Goal: Browse casually: Explore the website without a specific task or goal

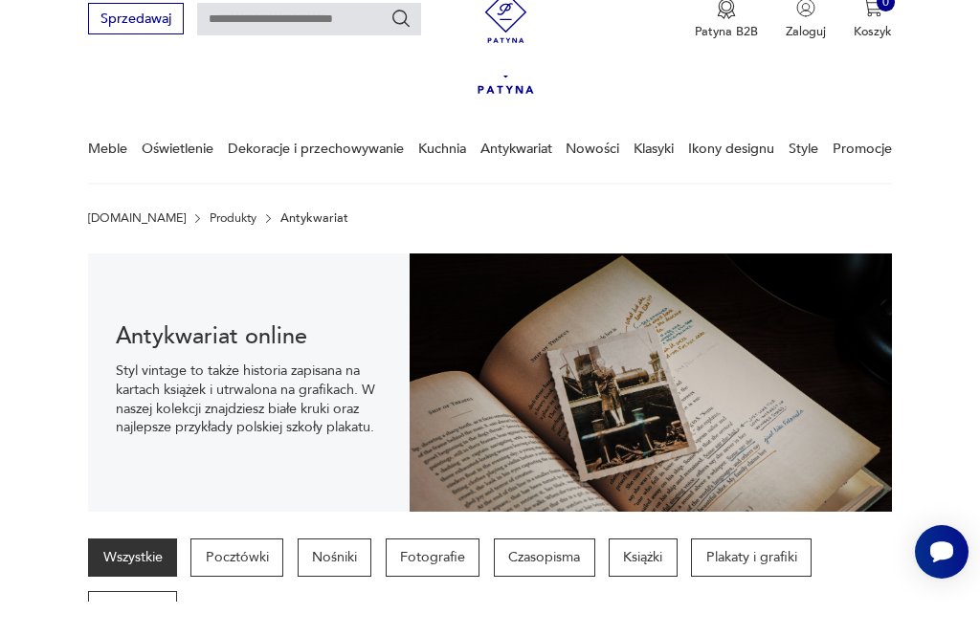
scroll to position [421, 0]
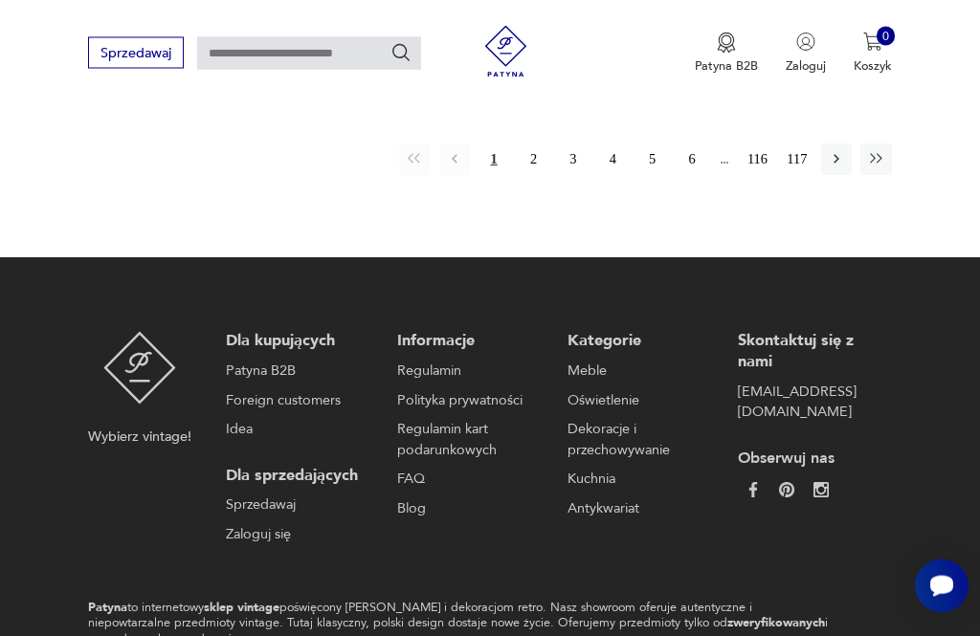
scroll to position [2702, 0]
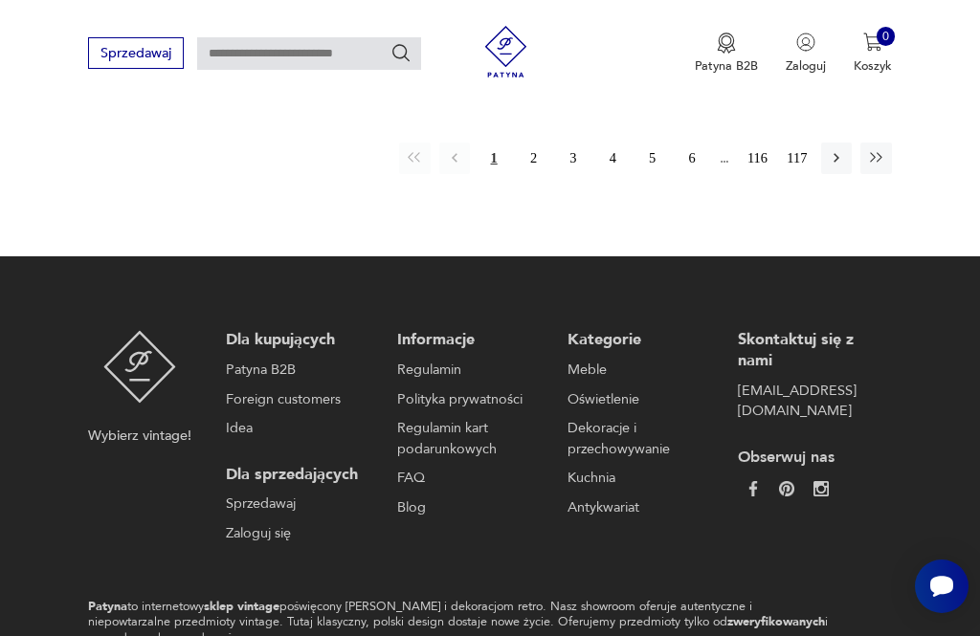
click at [534, 173] on button "2" at bounding box center [533, 158] width 31 height 31
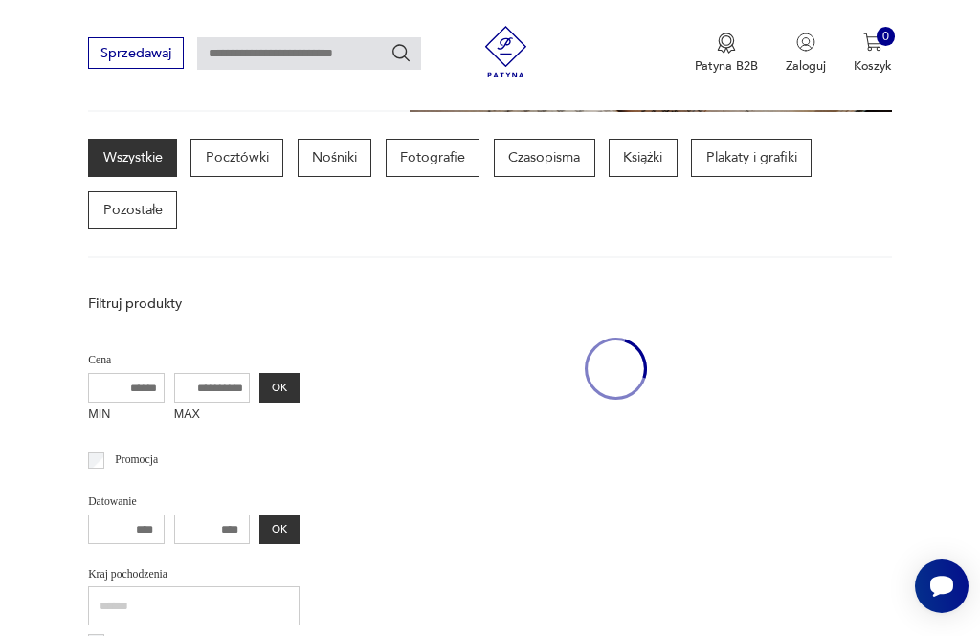
scroll to position [442, 0]
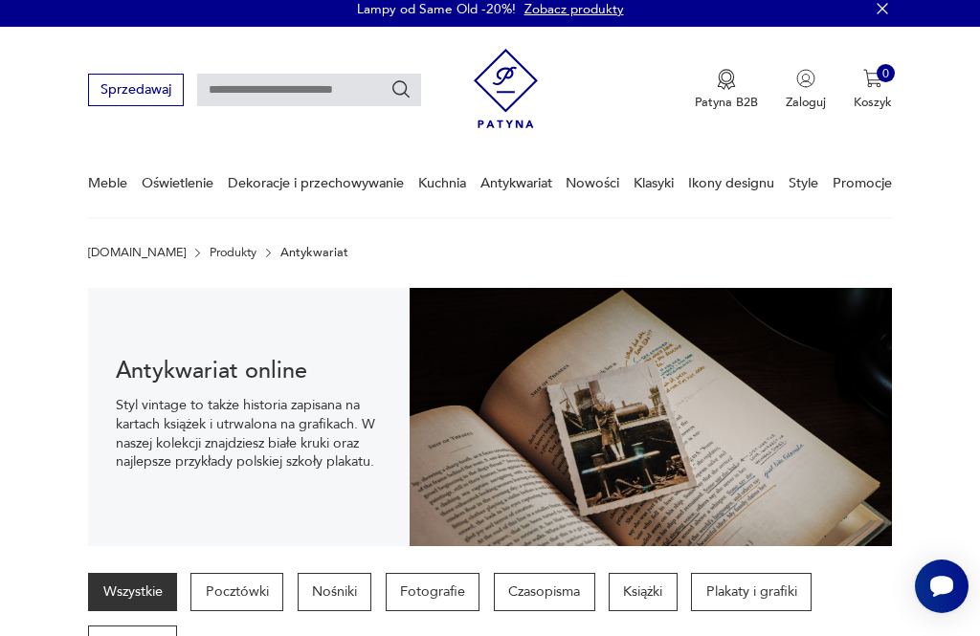
click at [421, 587] on p "Fotografie" at bounding box center [433, 592] width 95 height 38
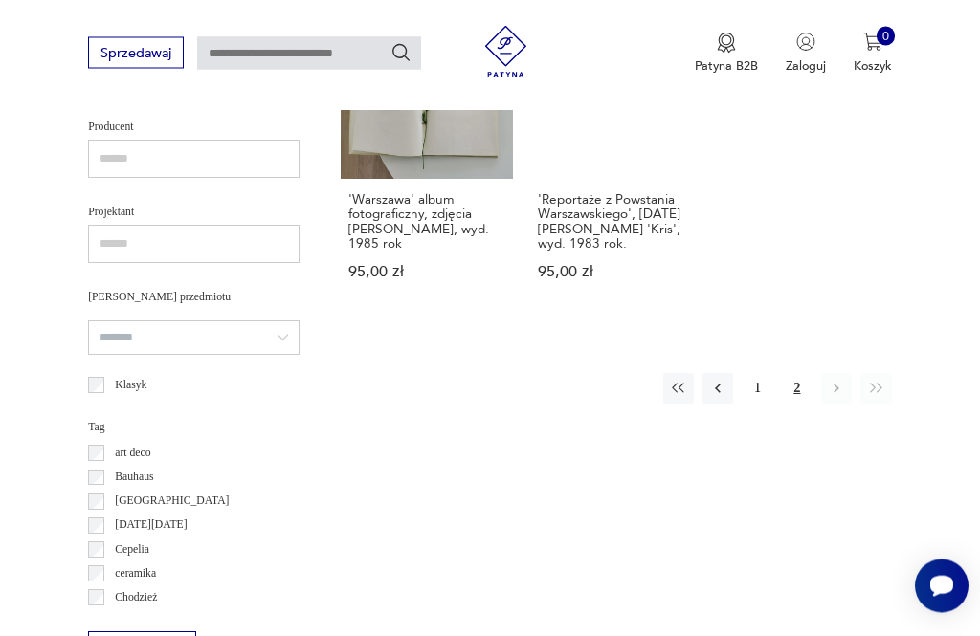
scroll to position [1150, 0]
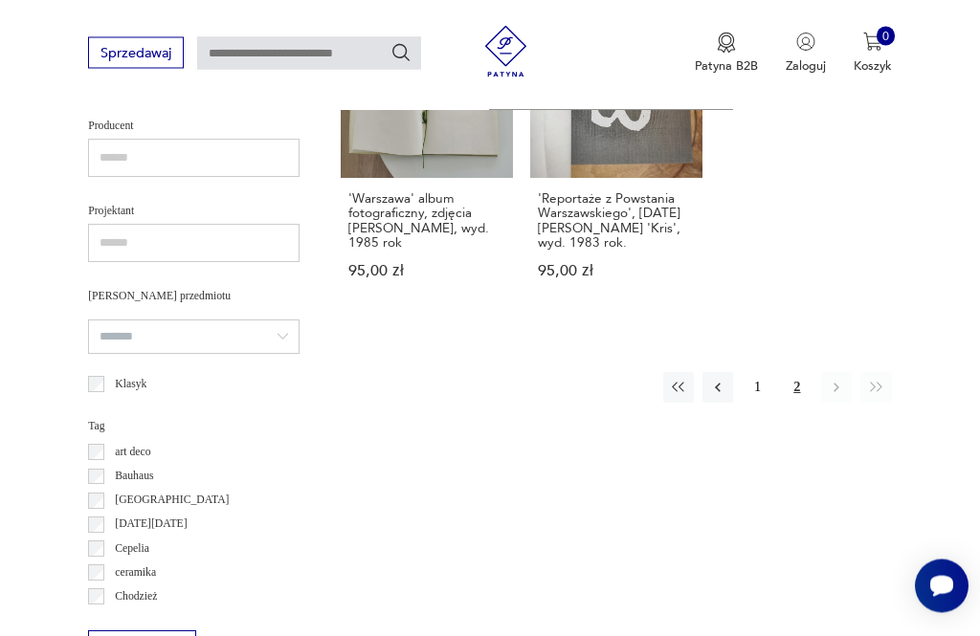
click at [765, 373] on button "1" at bounding box center [756, 388] width 31 height 31
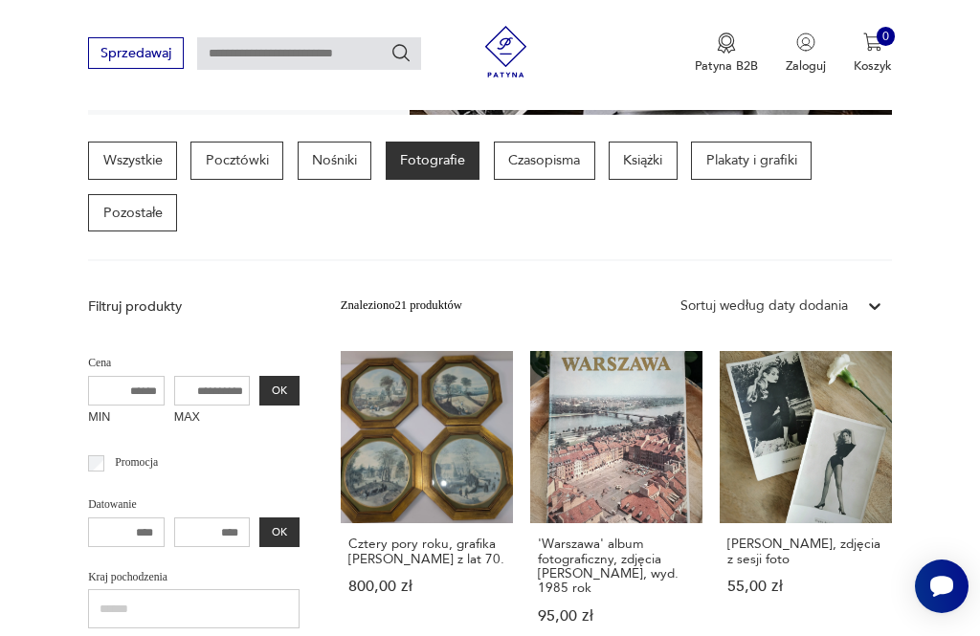
click at [372, 454] on link "Cztery pory roku, grafika Joosa De Mopera z lat 70. 800,00 zł" at bounding box center [427, 504] width 172 height 306
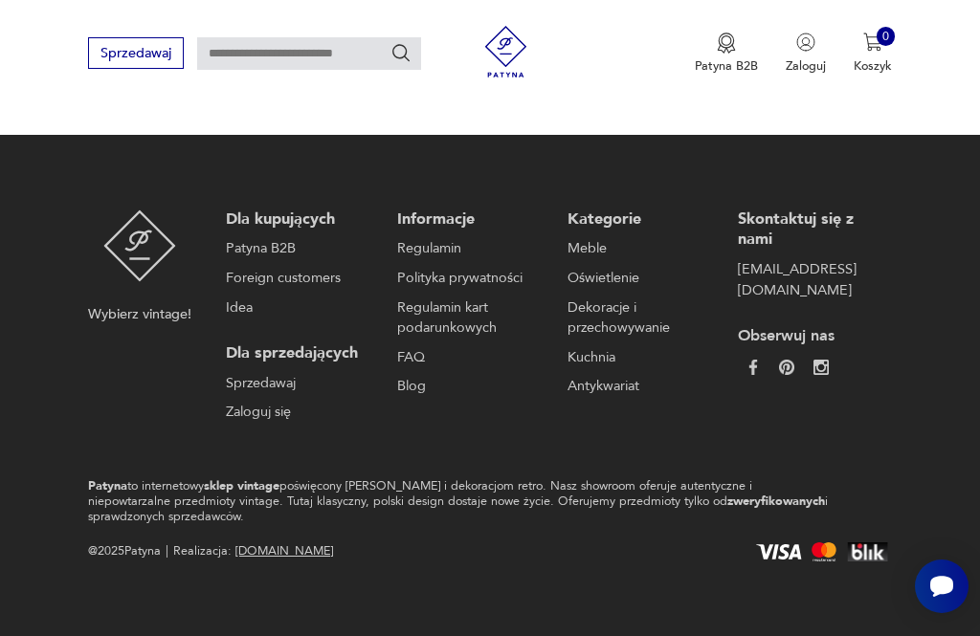
scroll to position [221, 0]
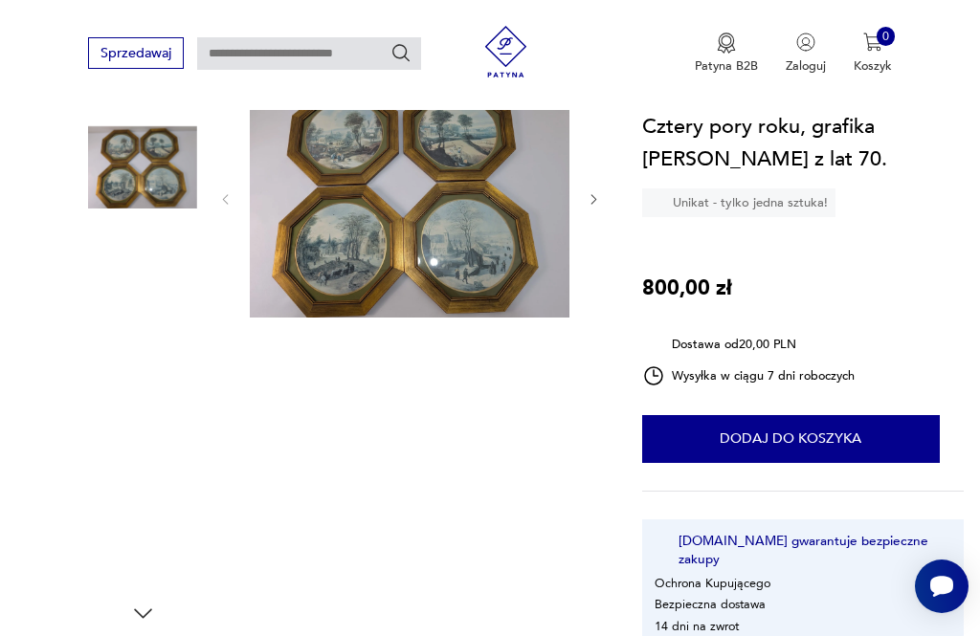
click at [408, 220] on img at bounding box center [410, 197] width 320 height 240
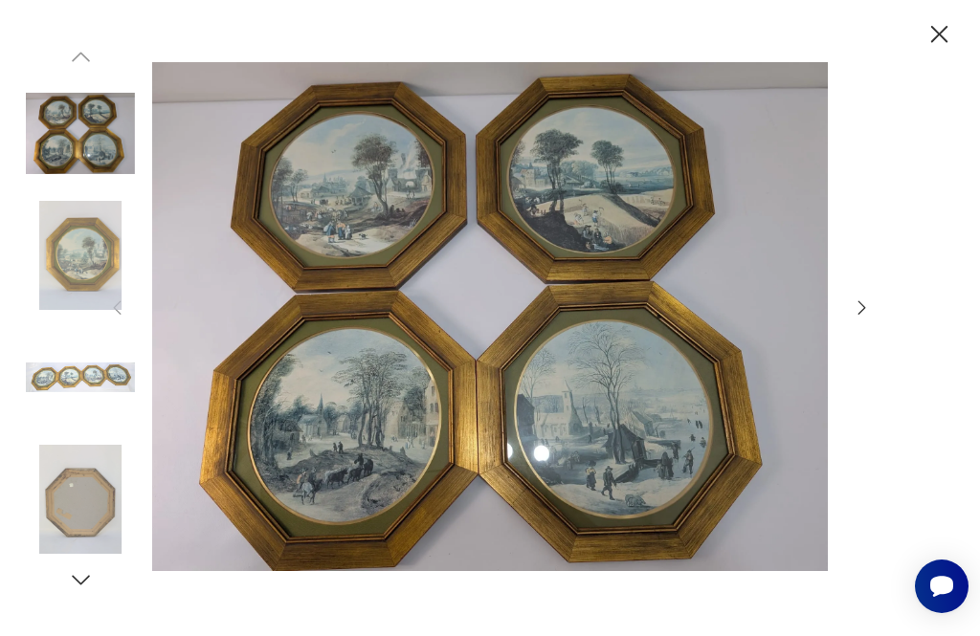
click at [863, 319] on icon "button" at bounding box center [862, 308] width 21 height 21
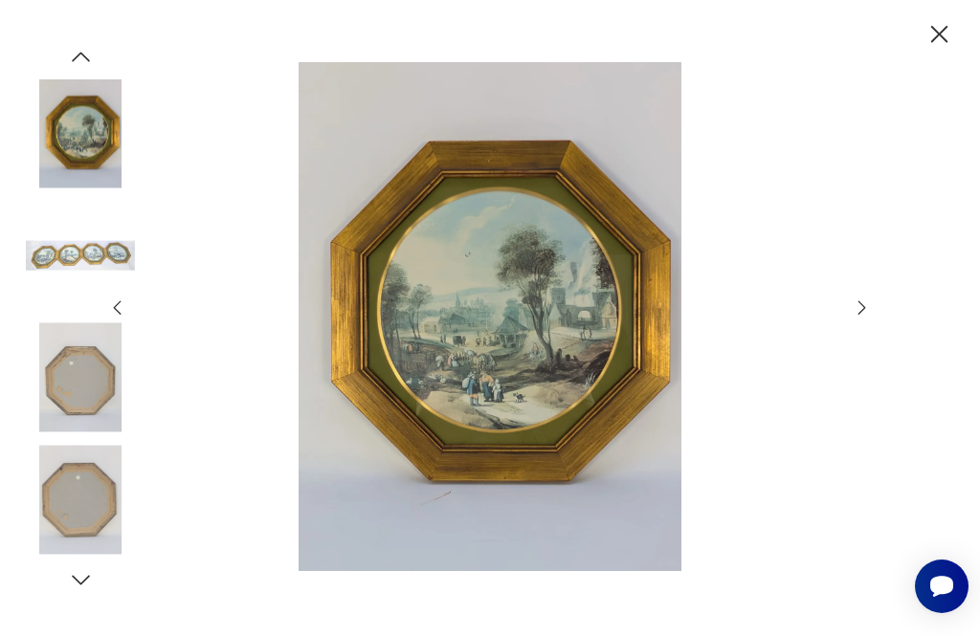
click at [868, 319] on icon "button" at bounding box center [862, 308] width 21 height 21
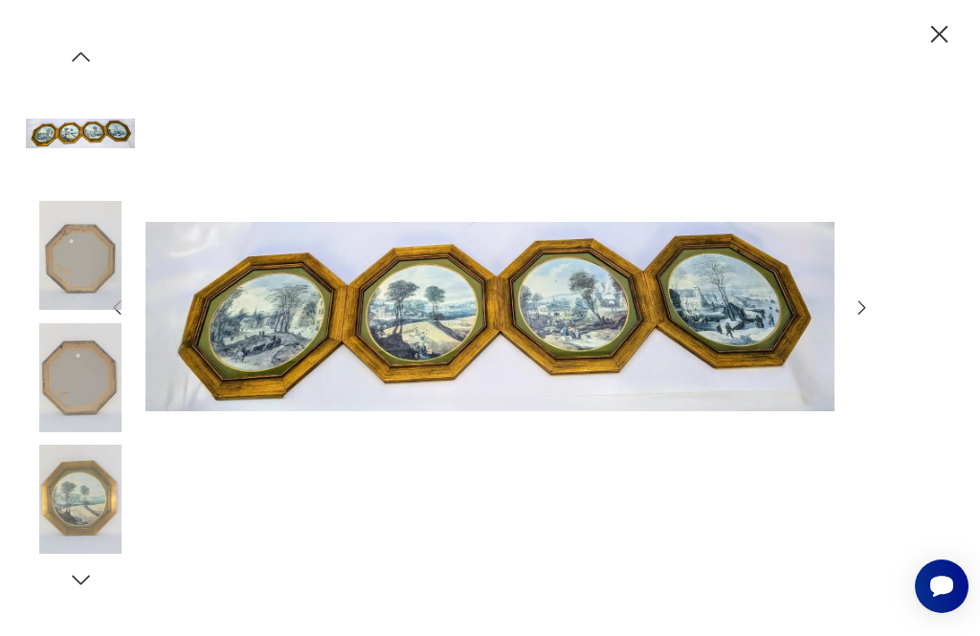
click at [873, 319] on icon "button" at bounding box center [862, 308] width 21 height 21
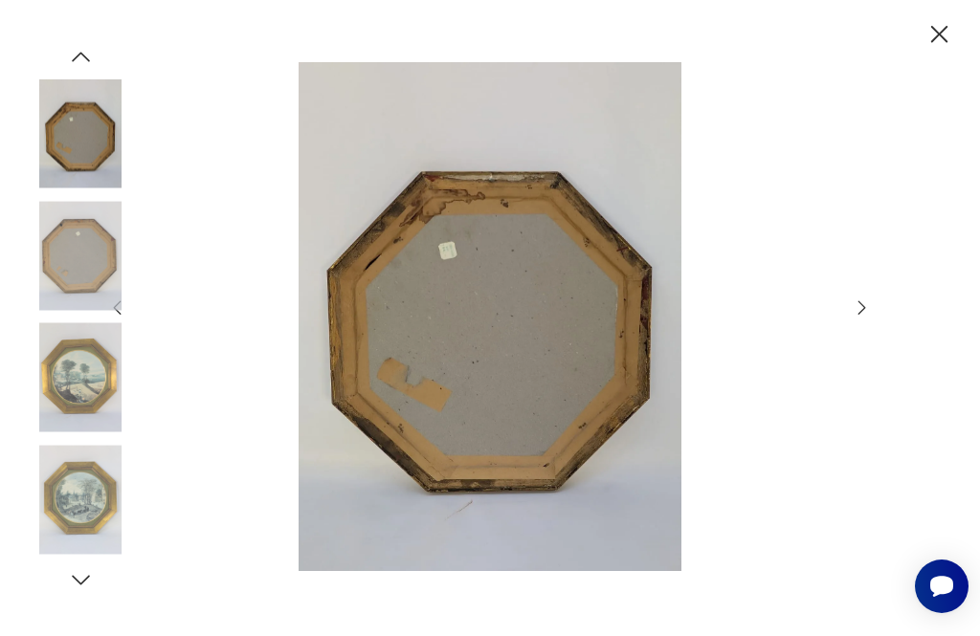
click at [867, 319] on icon "button" at bounding box center [862, 308] width 21 height 21
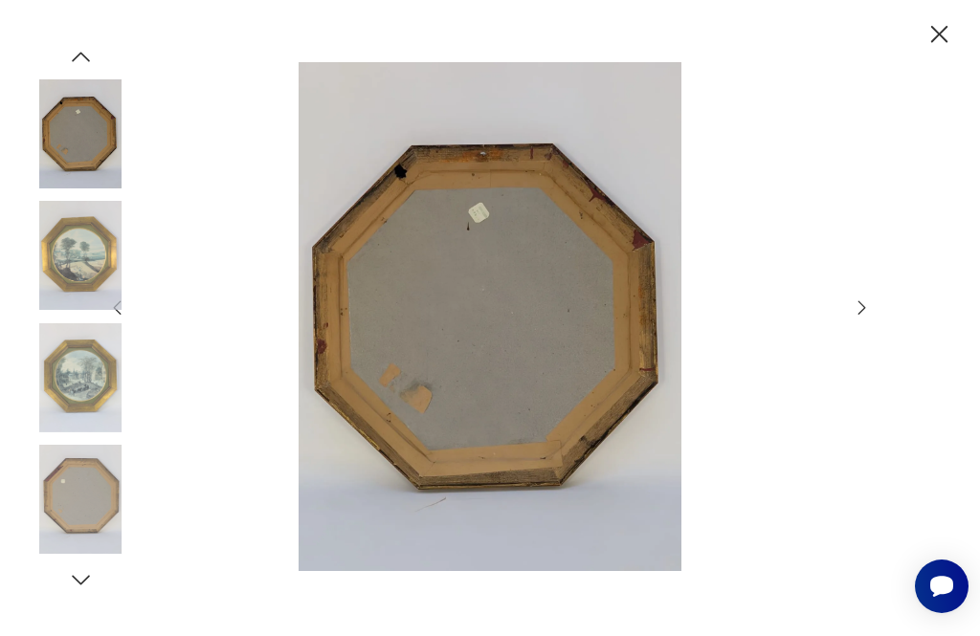
click at [870, 319] on icon "button" at bounding box center [862, 308] width 21 height 21
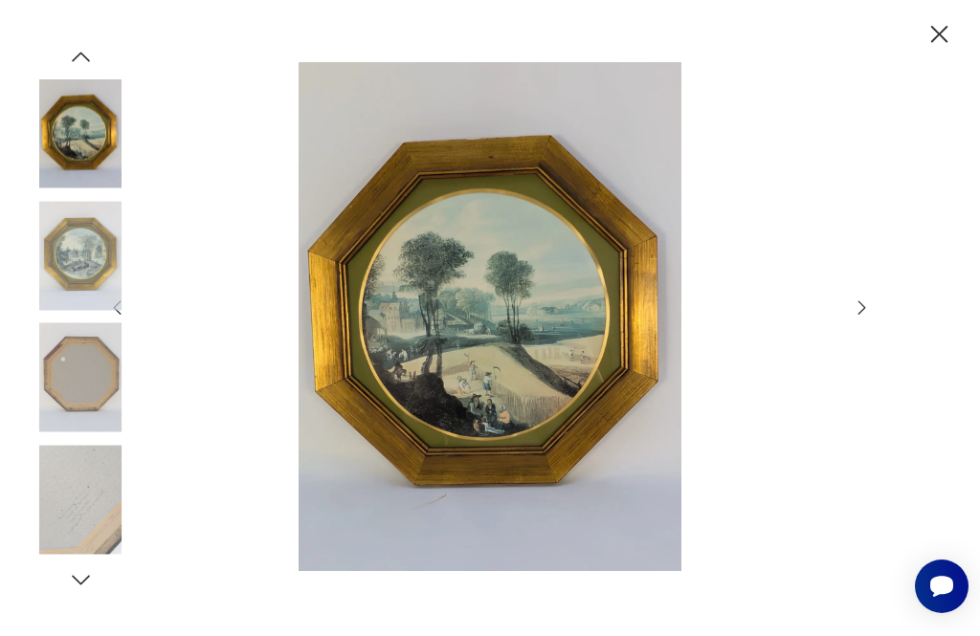
click at [871, 319] on icon "button" at bounding box center [862, 308] width 21 height 21
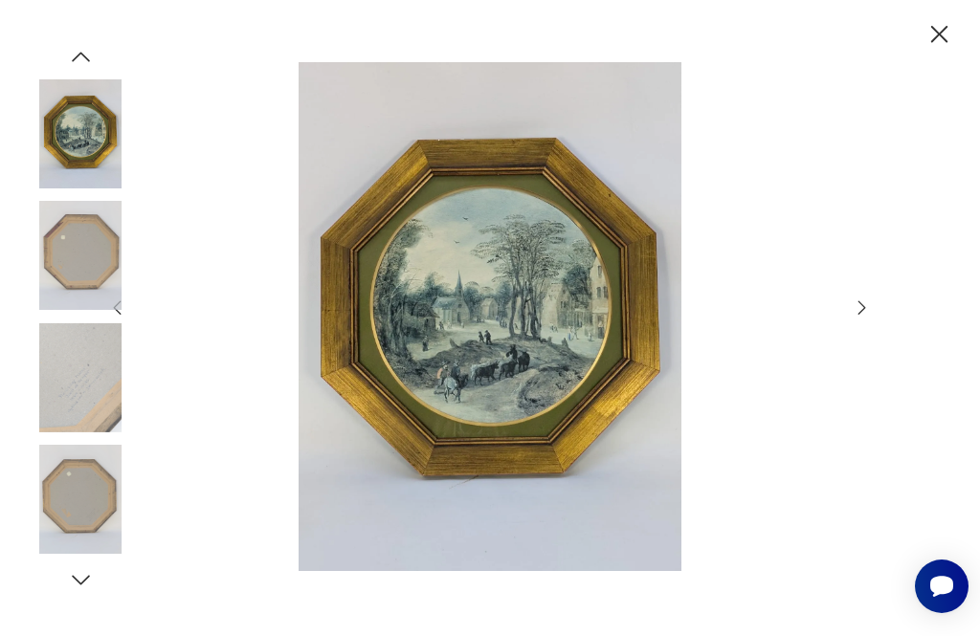
click at [870, 319] on icon "button" at bounding box center [862, 308] width 21 height 21
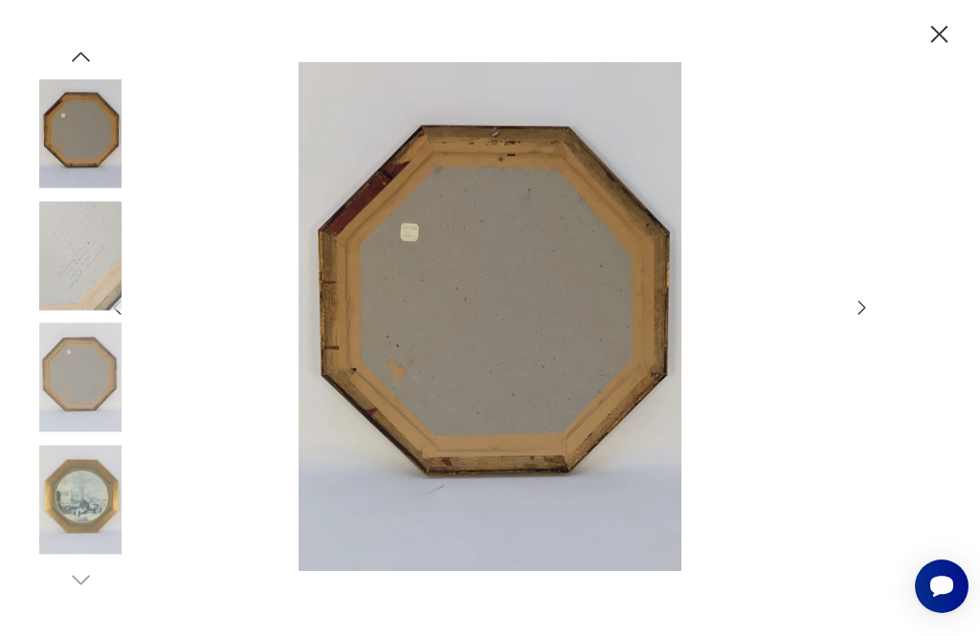
click at [883, 344] on div at bounding box center [490, 318] width 980 height 636
click at [83, 70] on icon "button" at bounding box center [81, 57] width 26 height 26
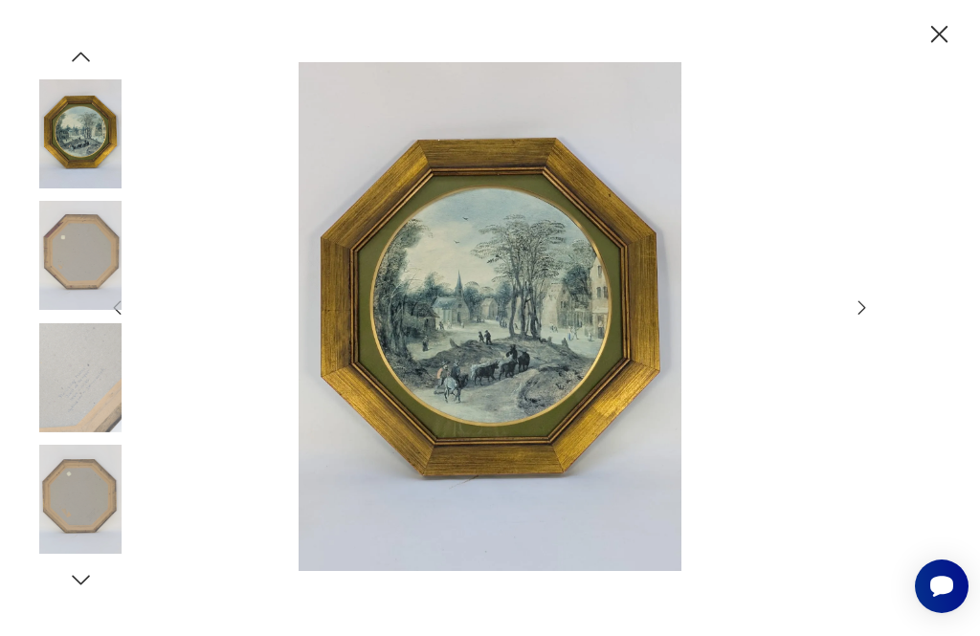
click at [938, 34] on icon "button" at bounding box center [938, 34] width 17 height 17
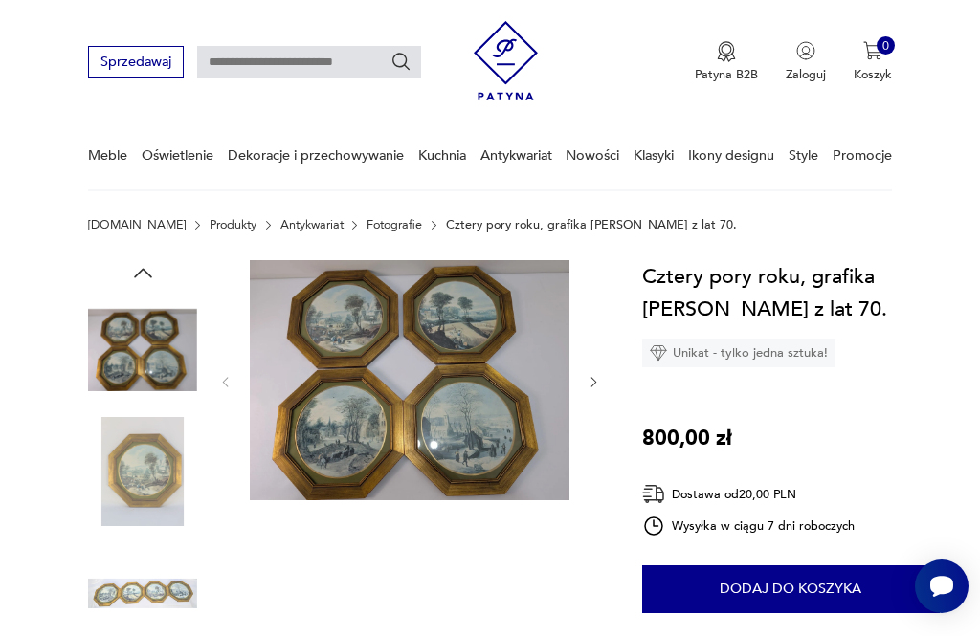
scroll to position [0, 0]
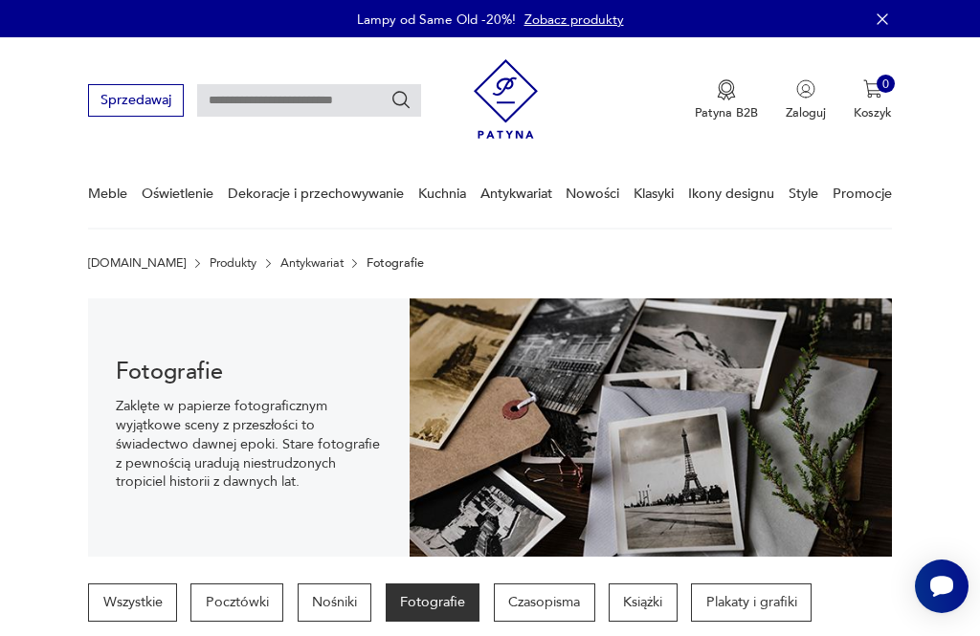
click at [664, 192] on link "Klasyki" at bounding box center [653, 194] width 40 height 66
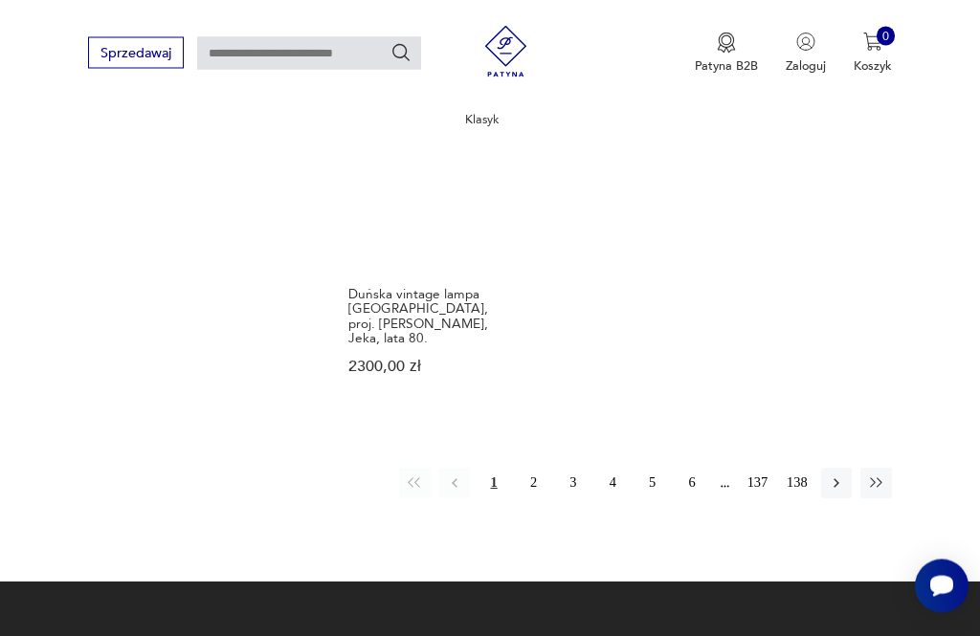
scroll to position [2058, 0]
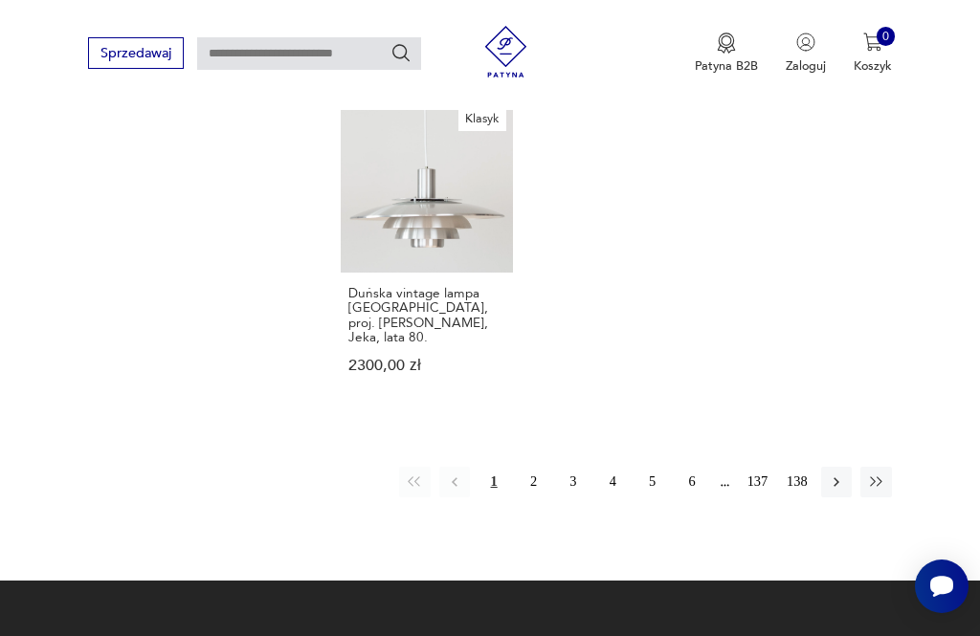
click at [652, 472] on button "5" at bounding box center [652, 482] width 31 height 31
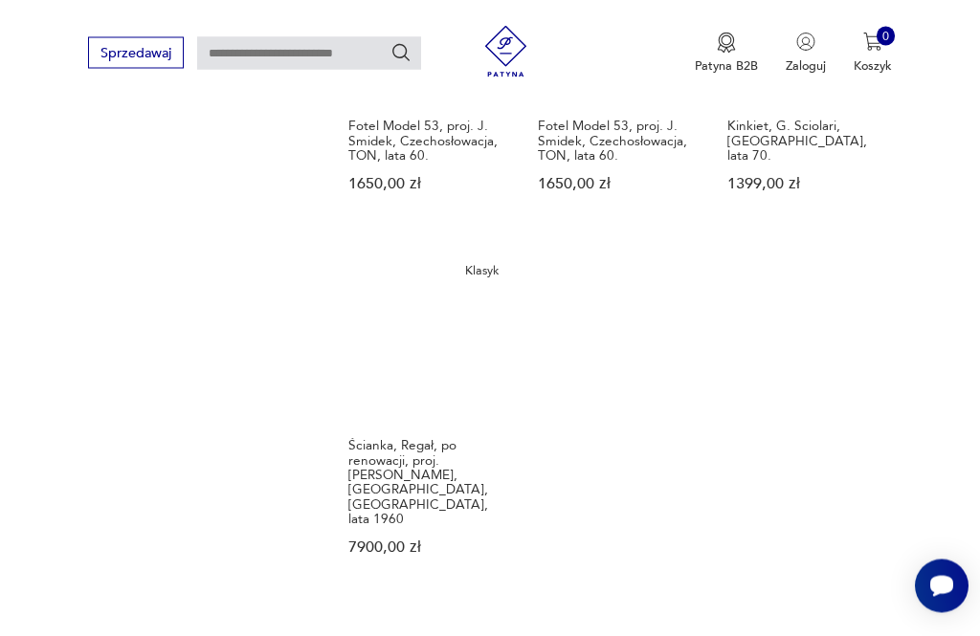
scroll to position [1920, 0]
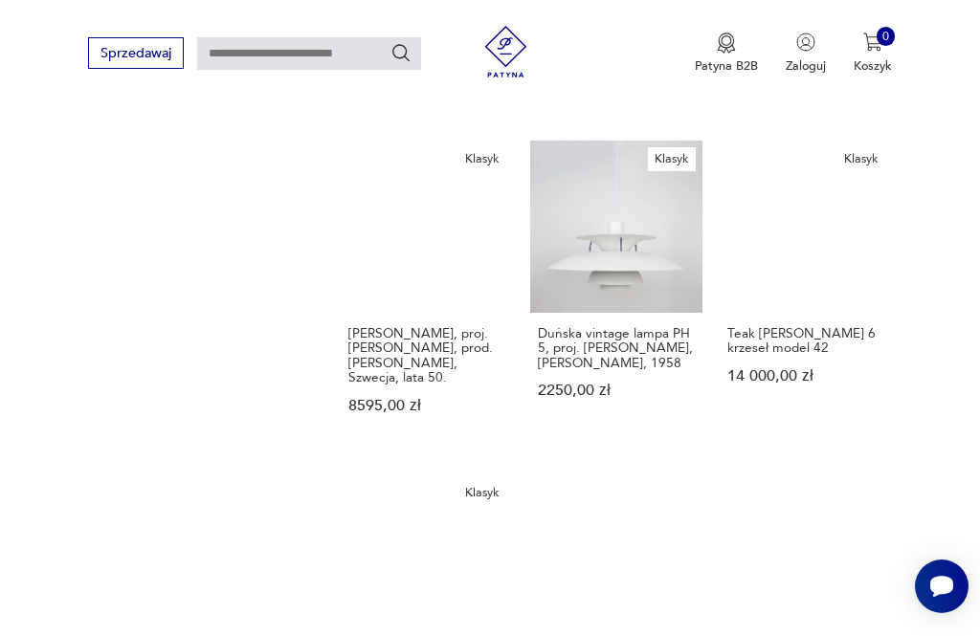
scroll to position [1697, 0]
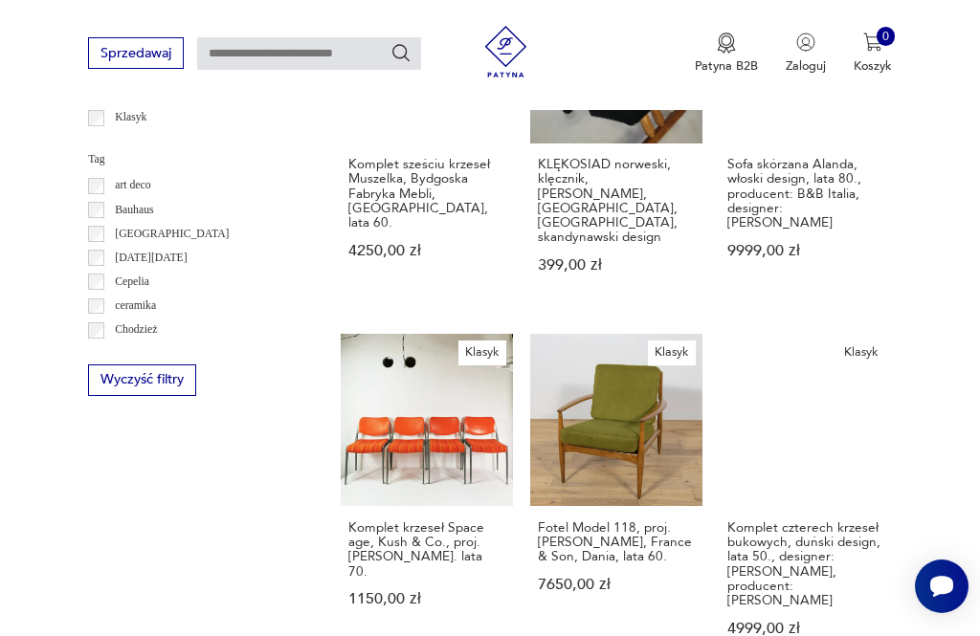
scroll to position [789, 0]
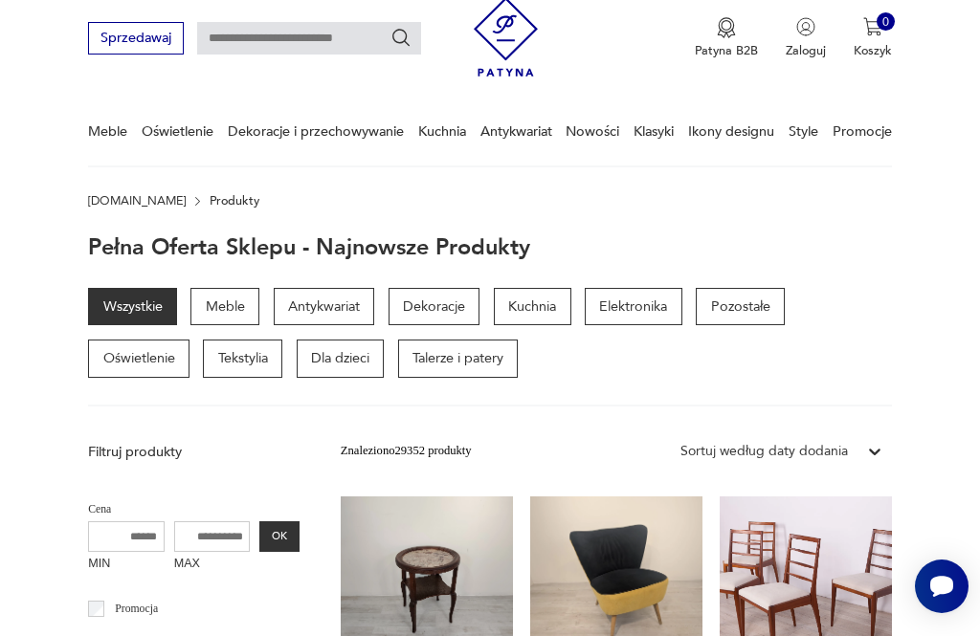
click at [741, 302] on p "Pozostałe" at bounding box center [740, 307] width 89 height 38
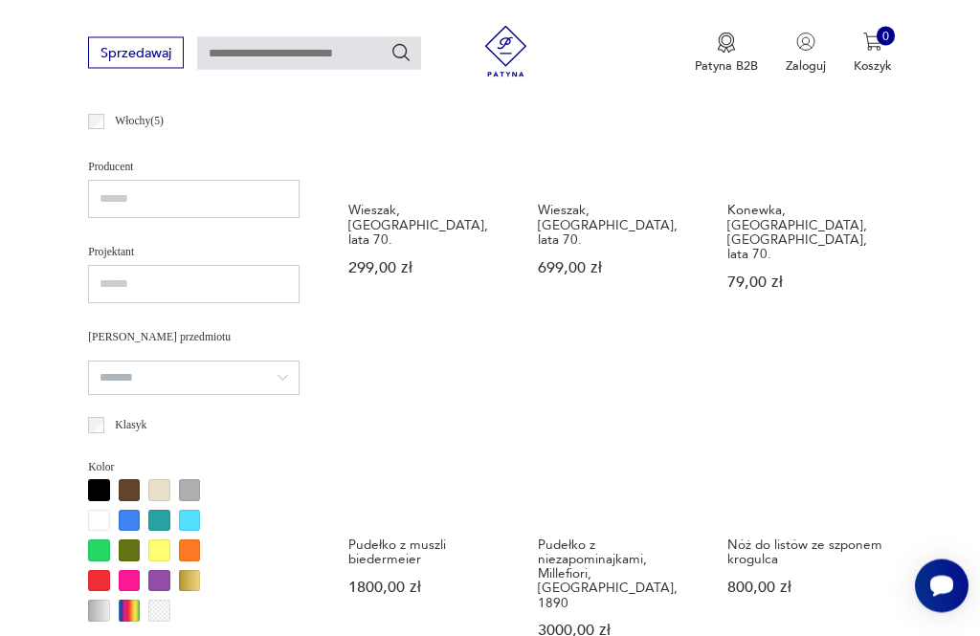
scroll to position [1111, 0]
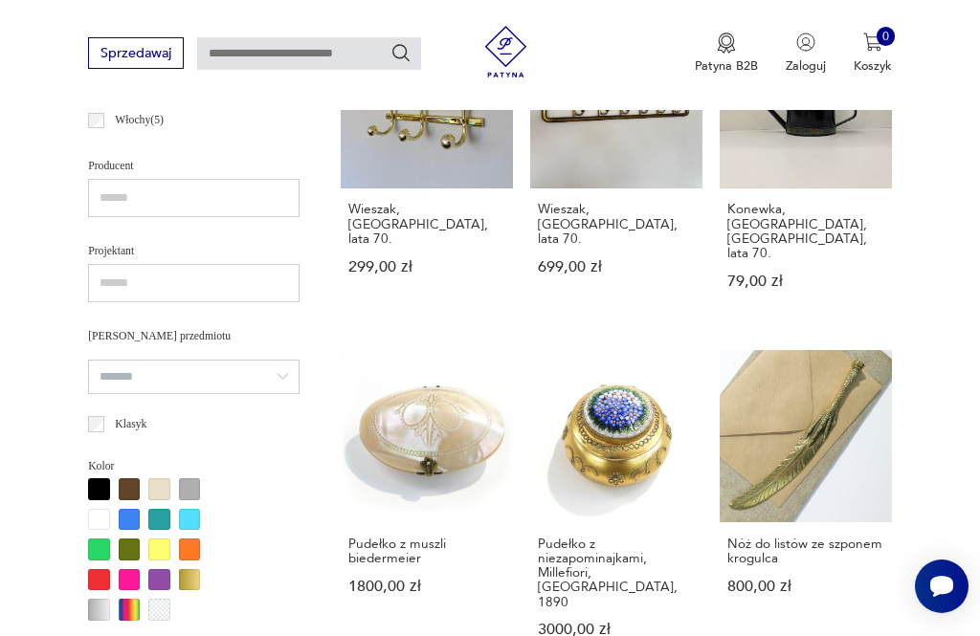
click at [605, 458] on link "Pudełko z niezapominajkami, Millefiori, Włochy, 1890 3000,00 zł" at bounding box center [616, 510] width 172 height 321
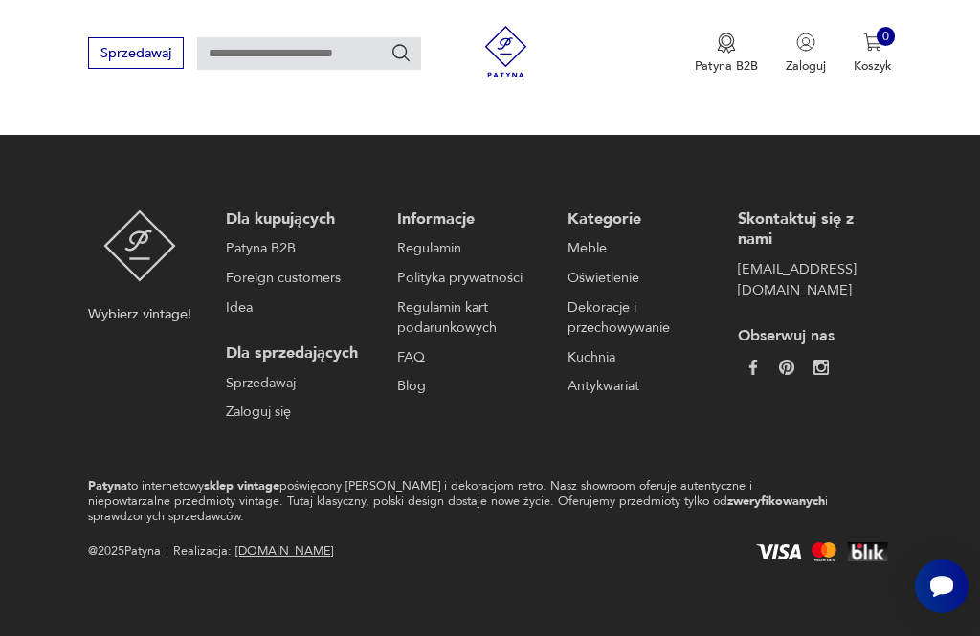
scroll to position [221, 0]
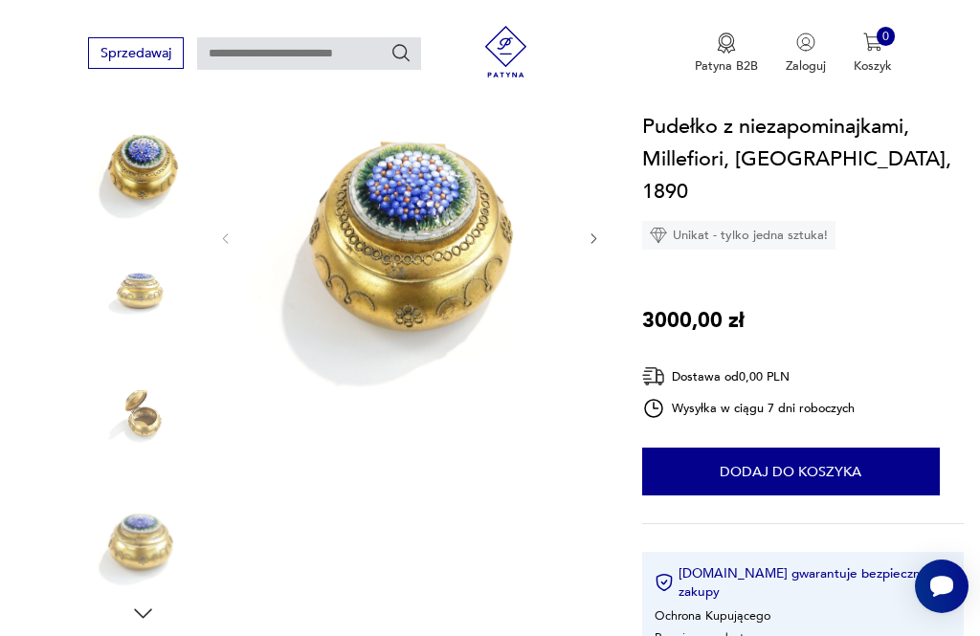
click at [592, 238] on icon "button" at bounding box center [593, 239] width 14 height 14
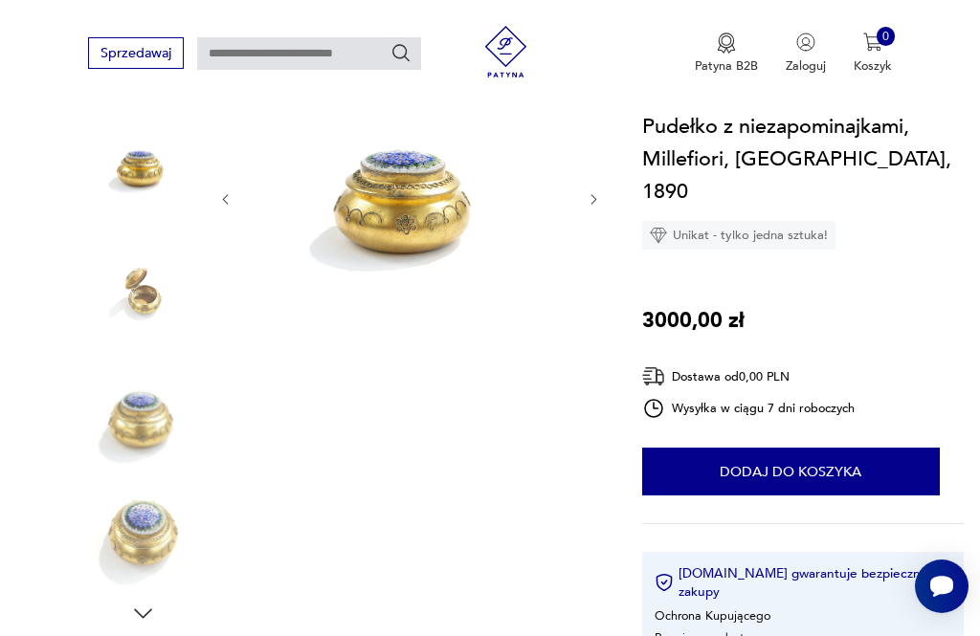
click at [600, 199] on icon "button" at bounding box center [593, 199] width 14 height 14
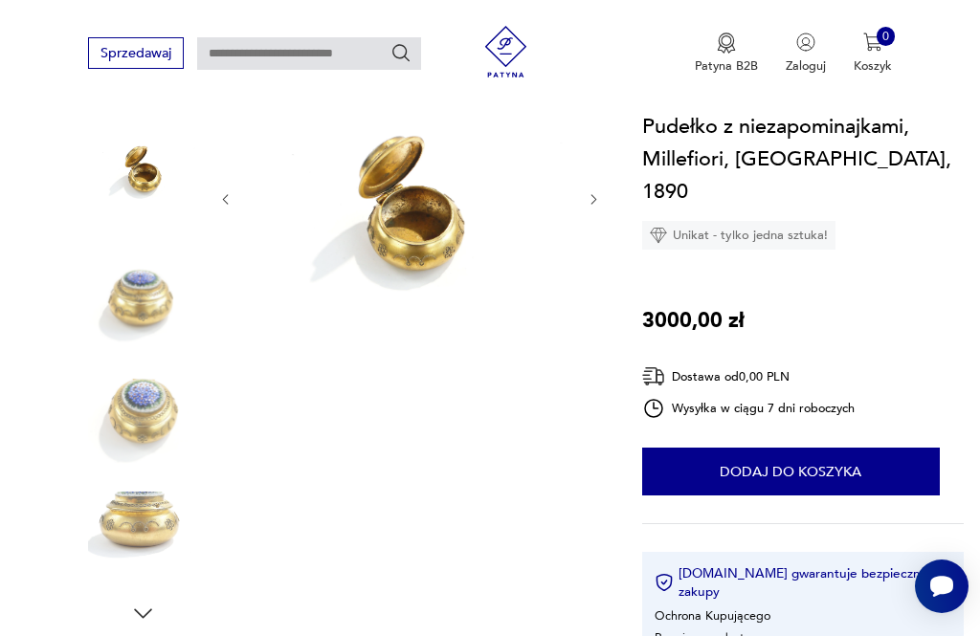
click at [599, 187] on div at bounding box center [409, 199] width 383 height 244
click at [610, 200] on section "Opis produktu Miniaturowe pudełko ozdobione mozaiką z motywem niezapominajek Po…" at bounding box center [490, 633] width 980 height 1112
click at [600, 199] on icon "button" at bounding box center [593, 199] width 14 height 14
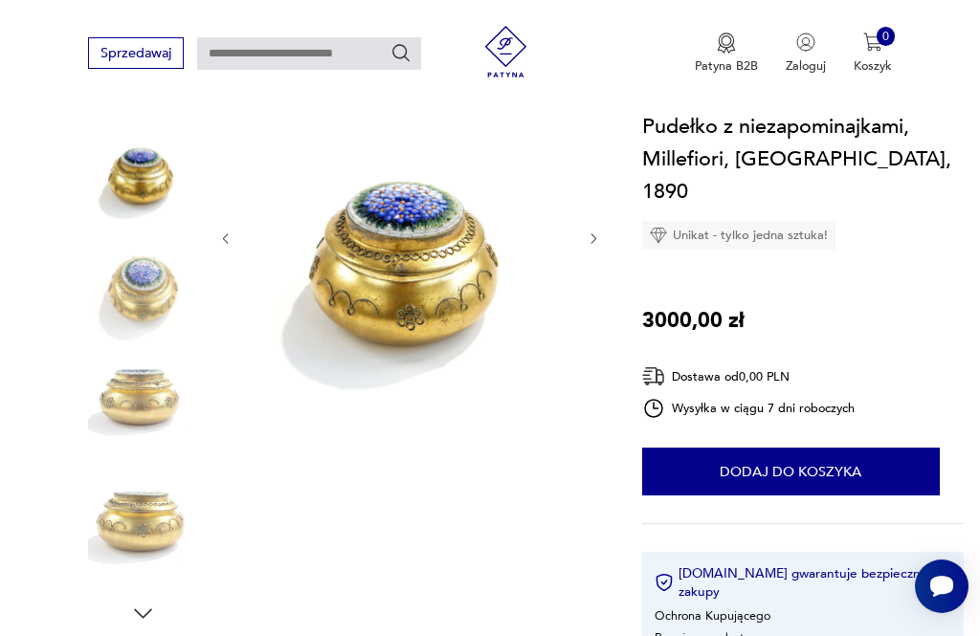
click at [619, 228] on section "Opis produktu Miniaturowe pudełko ozdobione mozaiką z motywem niezapominajek Po…" at bounding box center [490, 633] width 980 height 1112
click at [600, 237] on icon "button" at bounding box center [593, 239] width 14 height 14
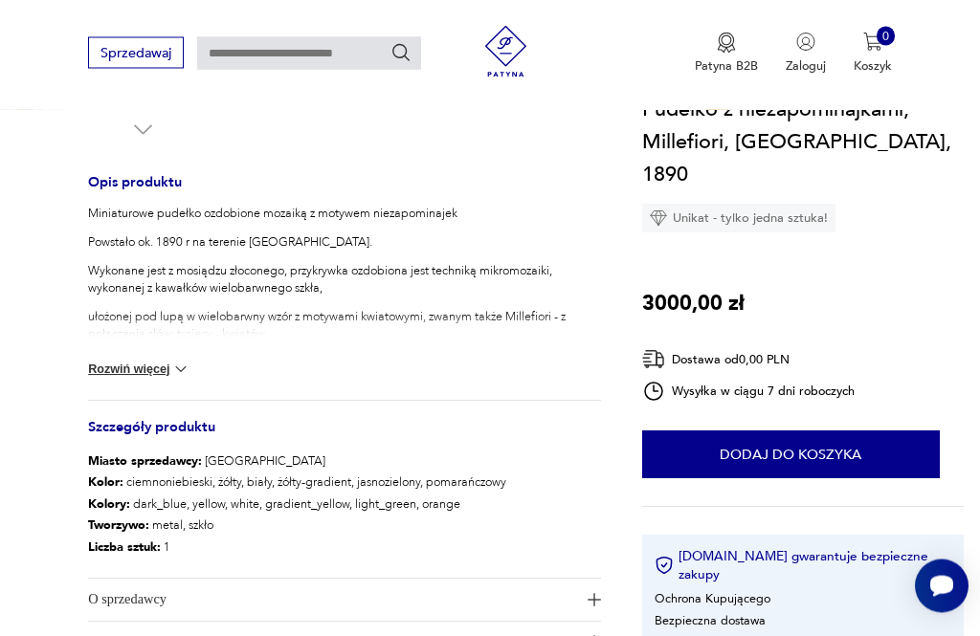
scroll to position [705, 0]
click at [190, 367] on img at bounding box center [180, 369] width 19 height 19
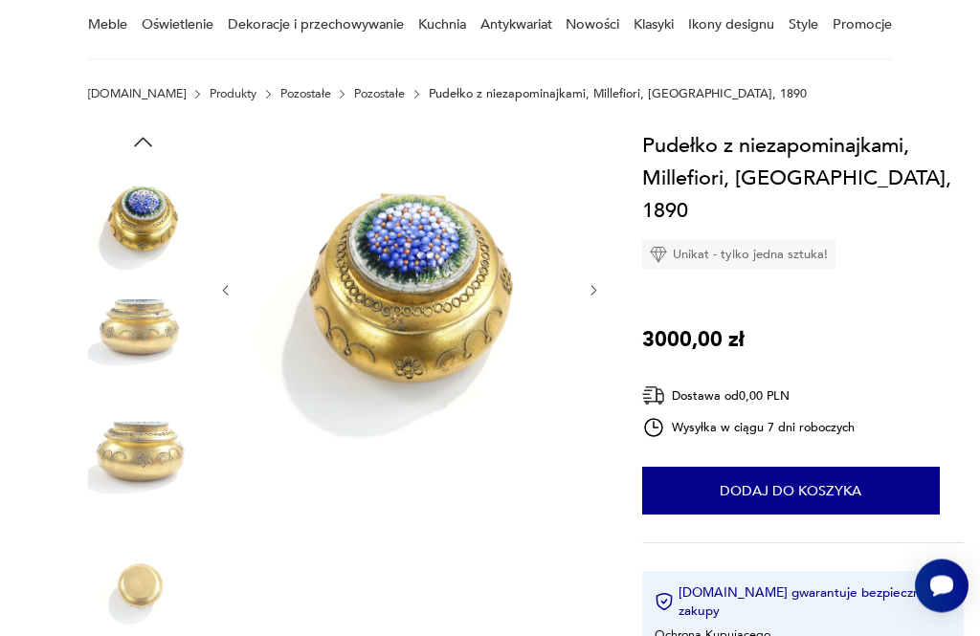
scroll to position [0, 0]
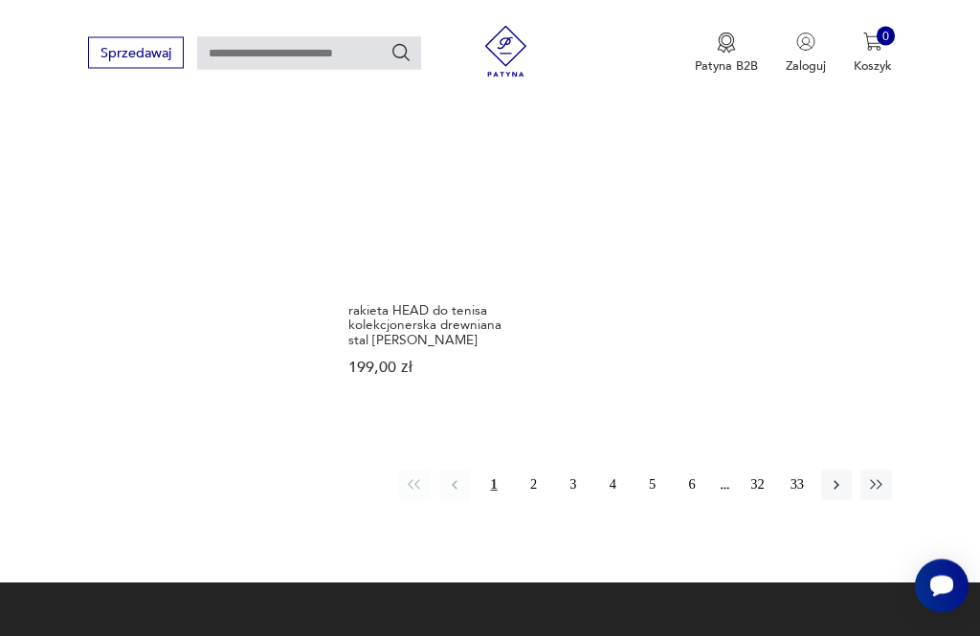
scroll to position [2346, 0]
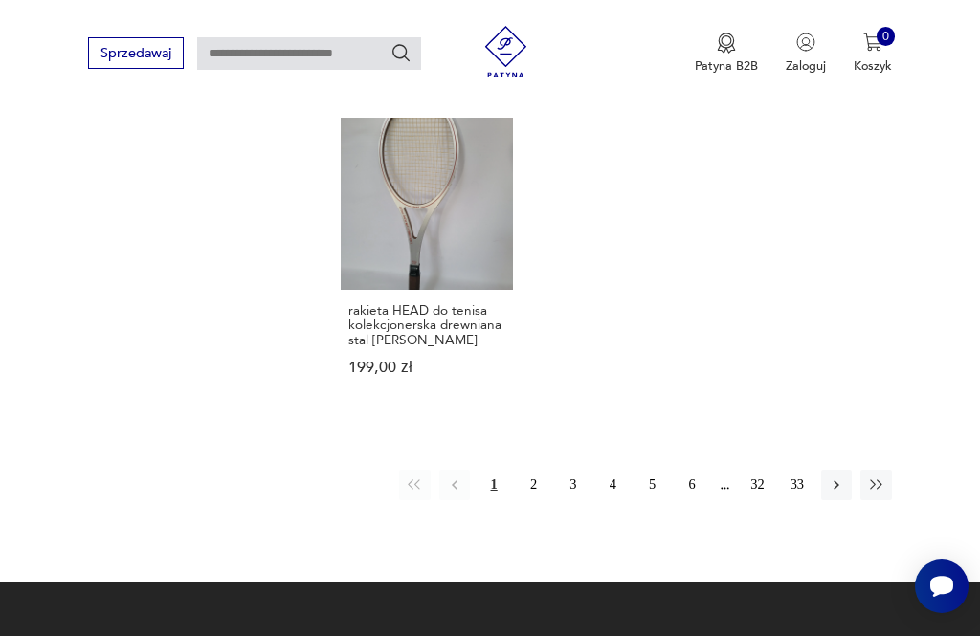
click at [886, 470] on button "button" at bounding box center [875, 485] width 31 height 31
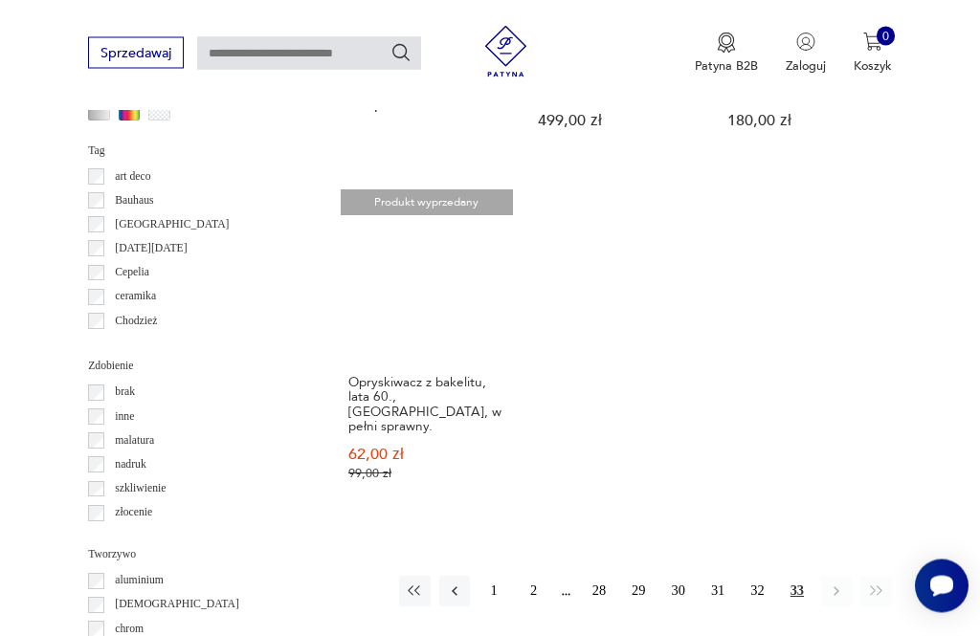
scroll to position [1612, 0]
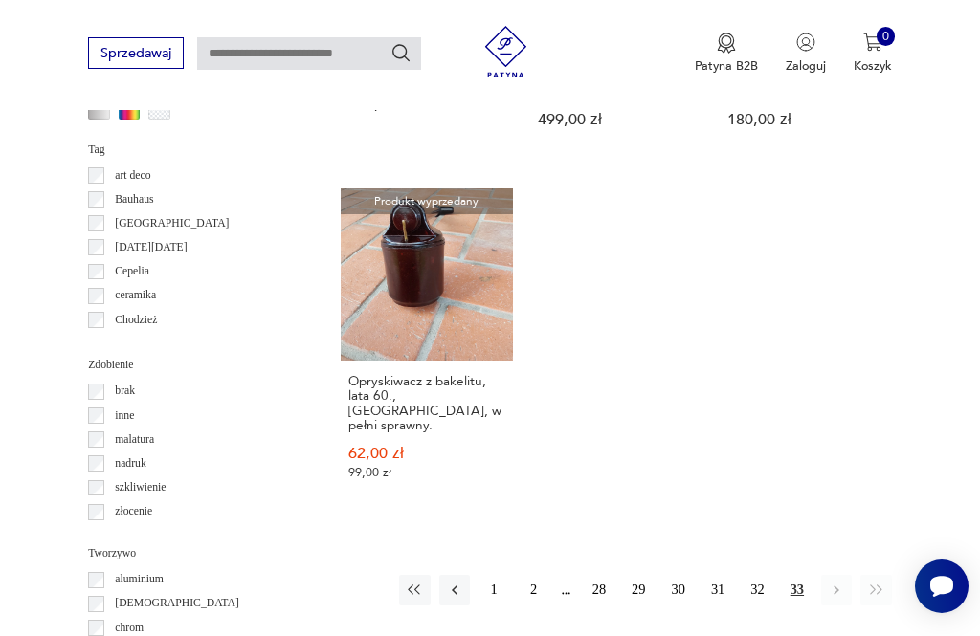
click at [876, 588] on icon "button" at bounding box center [876, 590] width 17 height 17
click at [881, 586] on icon "button" at bounding box center [875, 590] width 11 height 10
click at [881, 585] on icon "button" at bounding box center [876, 590] width 17 height 17
click at [763, 586] on button "32" at bounding box center [756, 590] width 31 height 31
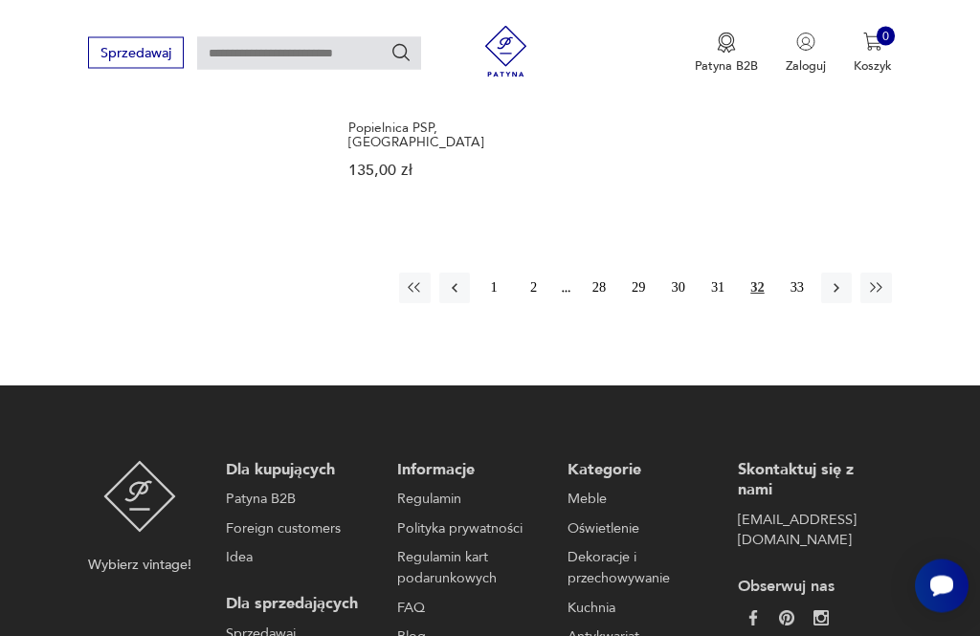
scroll to position [2519, 0]
click at [727, 303] on button "31" at bounding box center [717, 288] width 31 height 31
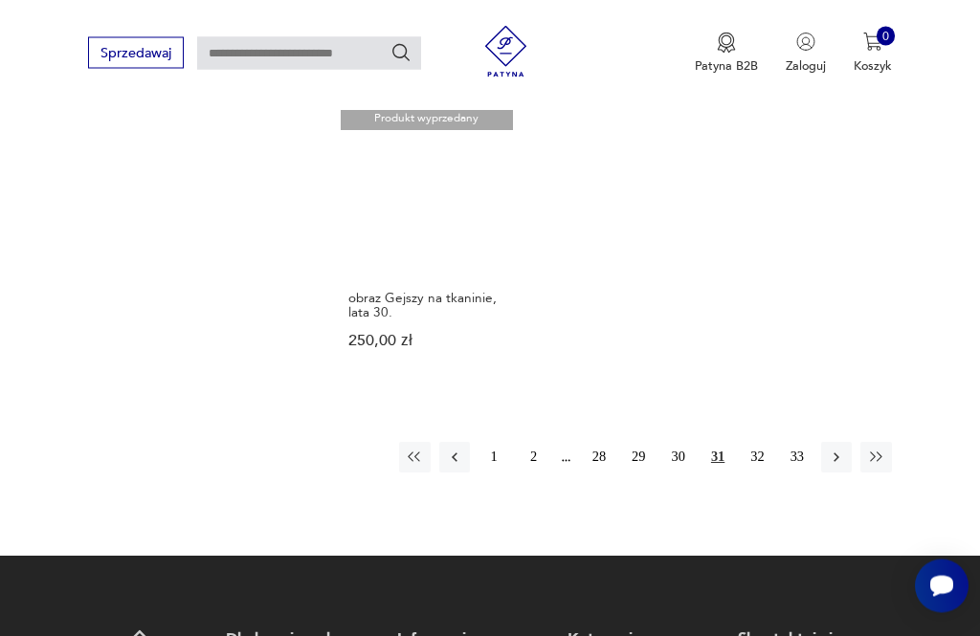
scroll to position [2388, 0]
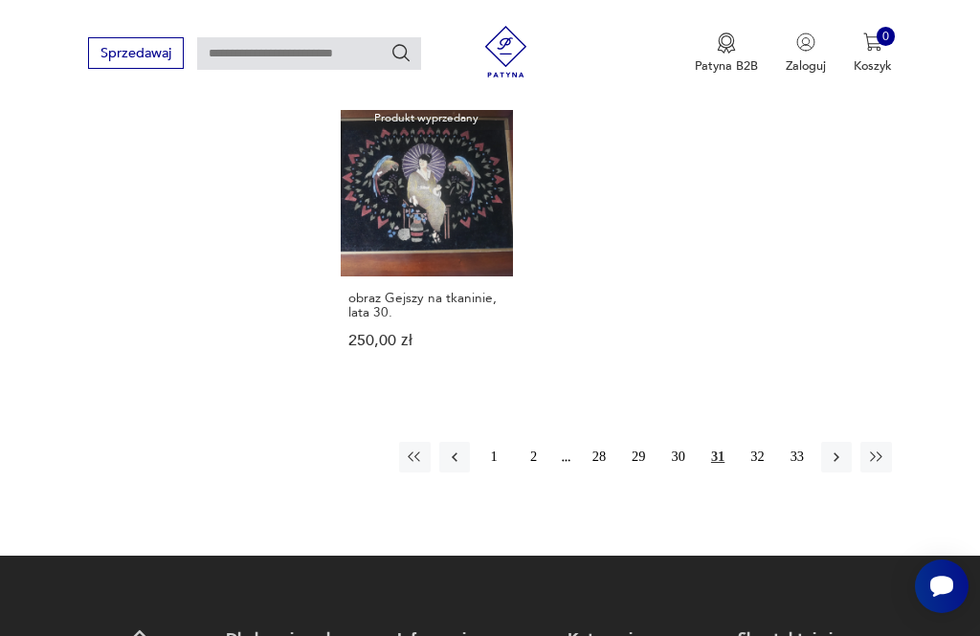
click at [683, 473] on button "30" at bounding box center [678, 457] width 31 height 31
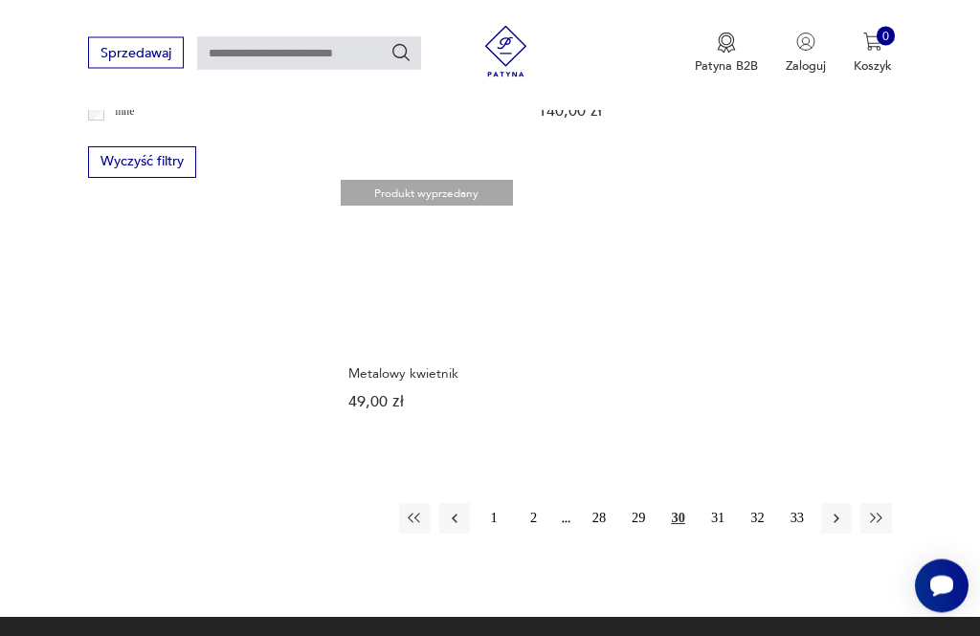
scroll to position [2224, 0]
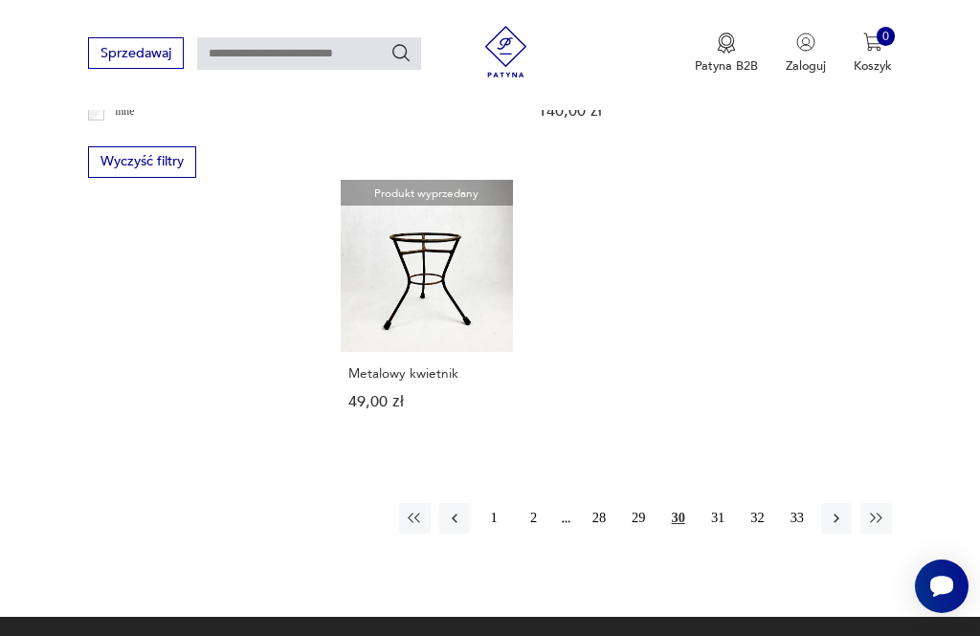
click at [646, 534] on button "29" at bounding box center [638, 518] width 31 height 31
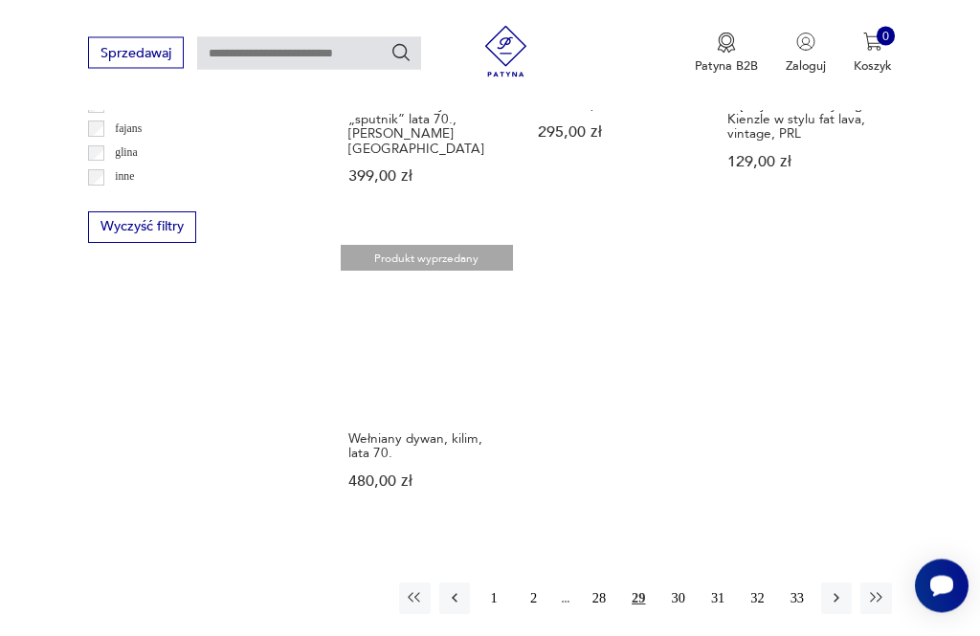
scroll to position [2159, 0]
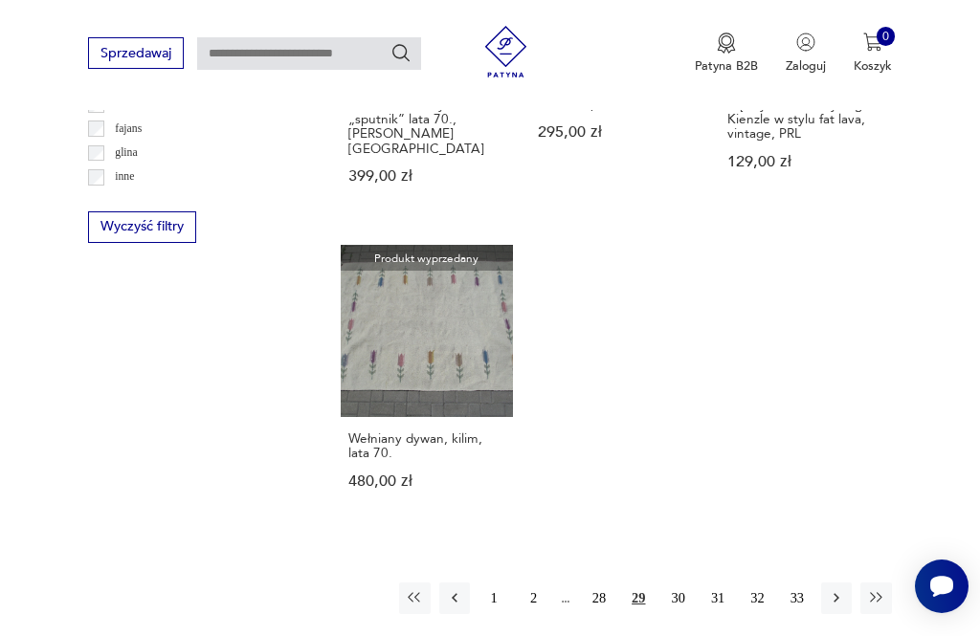
click at [608, 613] on button "28" at bounding box center [599, 598] width 31 height 31
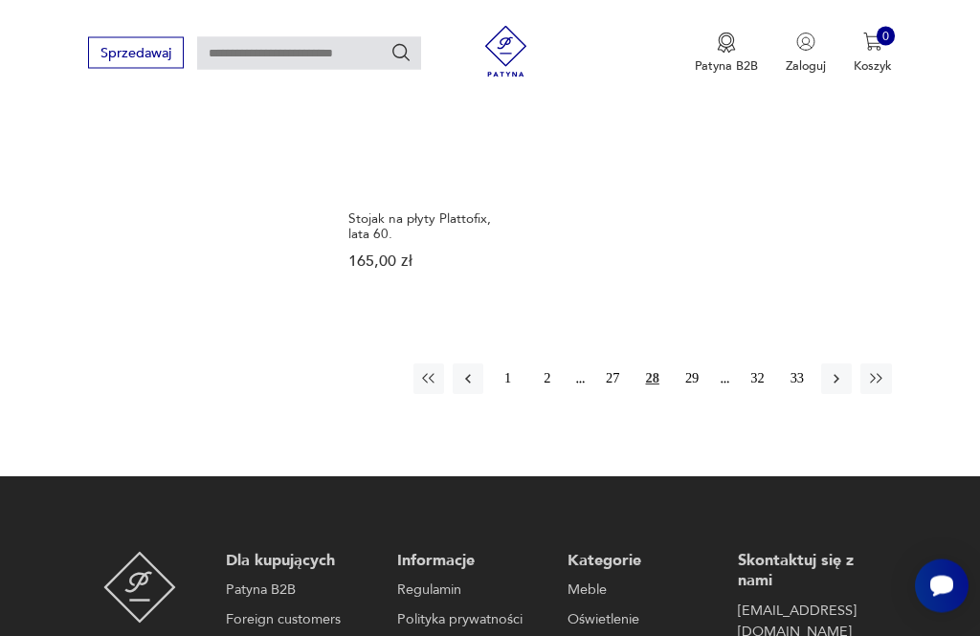
scroll to position [2384, 0]
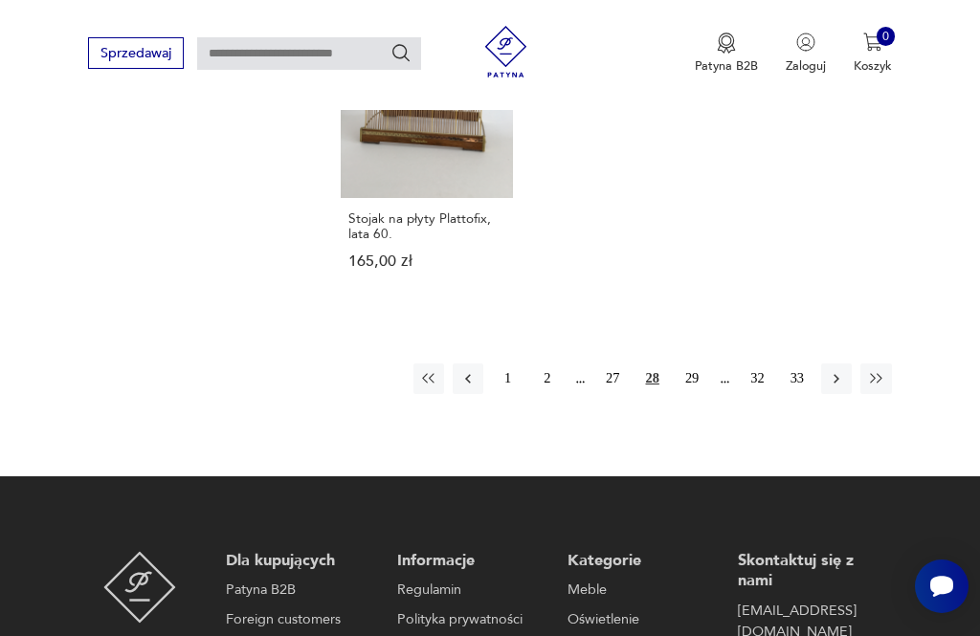
click at [610, 394] on button "27" at bounding box center [612, 379] width 31 height 31
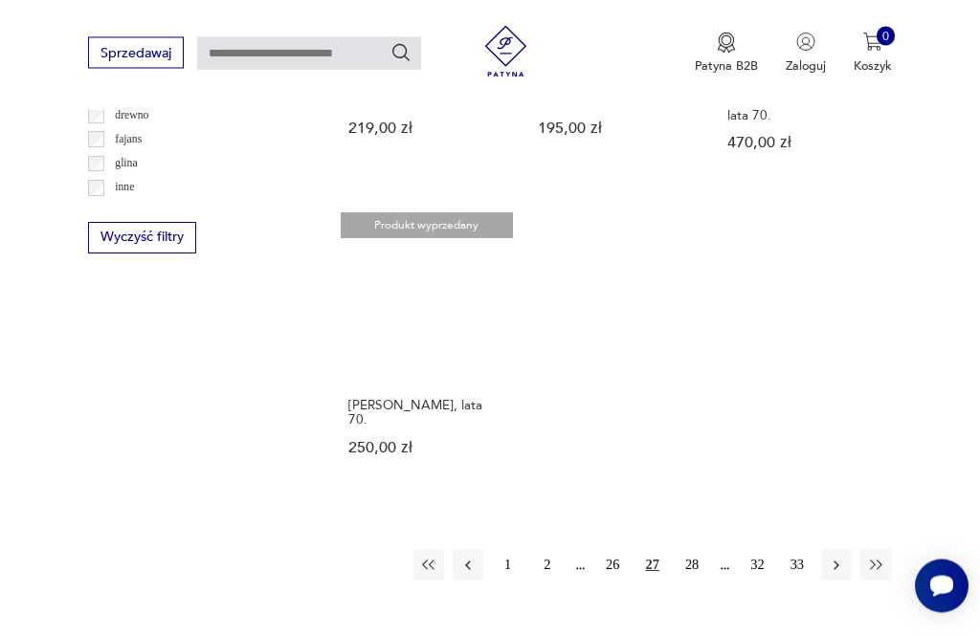
scroll to position [2149, 0]
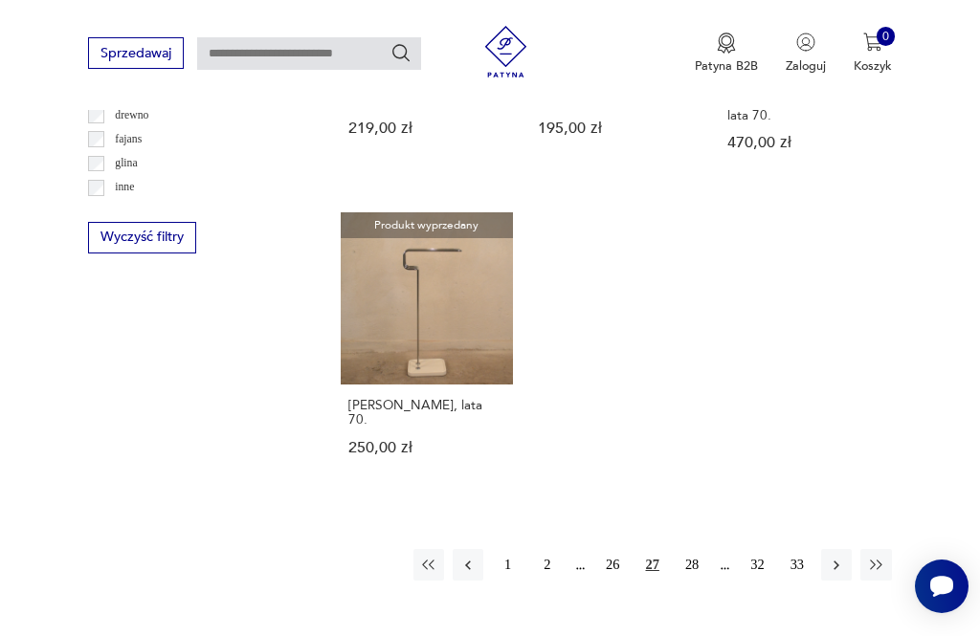
click at [613, 580] on button "26" at bounding box center [612, 564] width 31 height 31
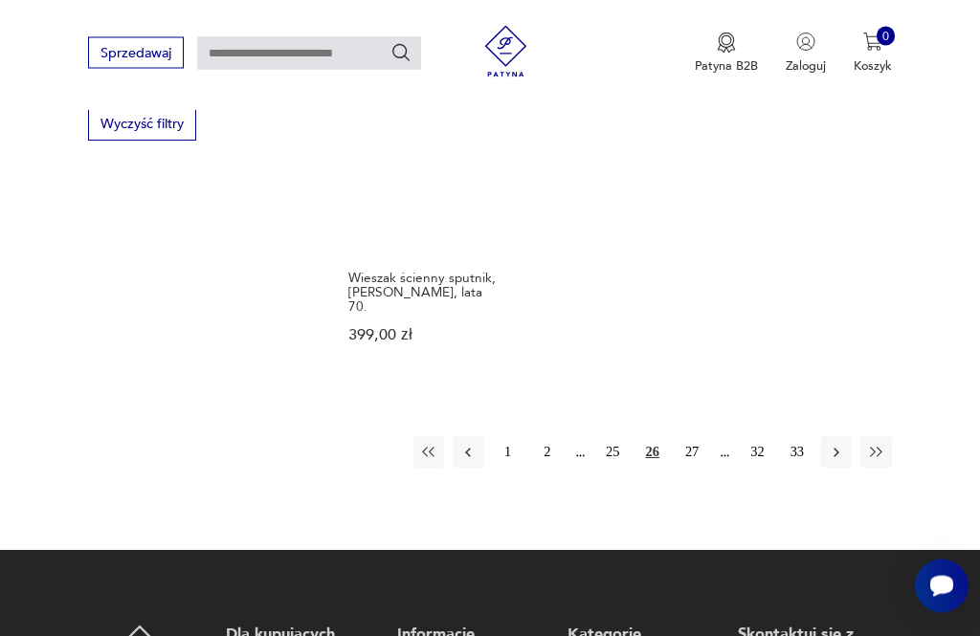
scroll to position [2262, 0]
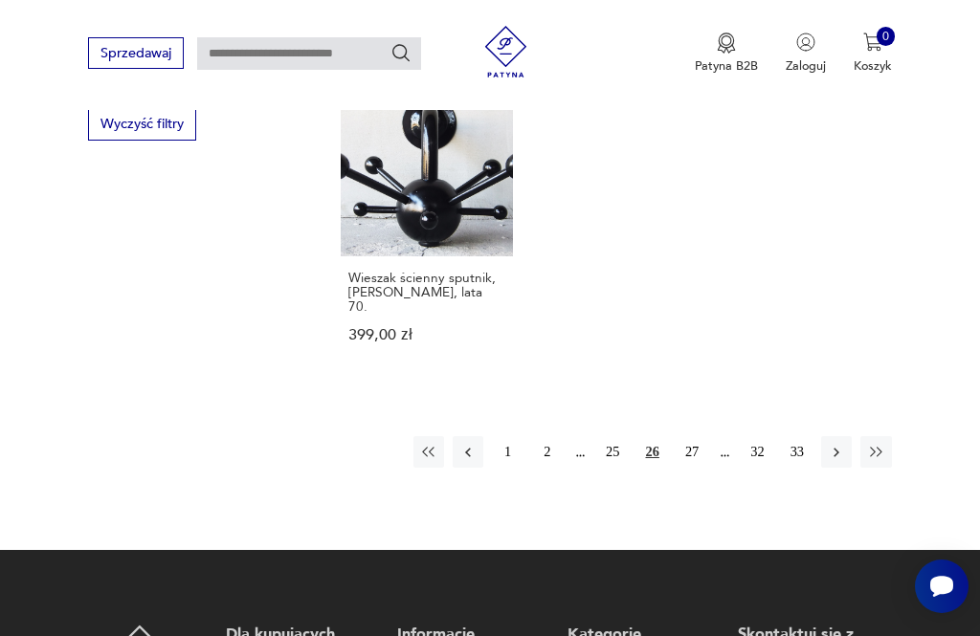
click at [617, 467] on button "25" at bounding box center [612, 451] width 31 height 31
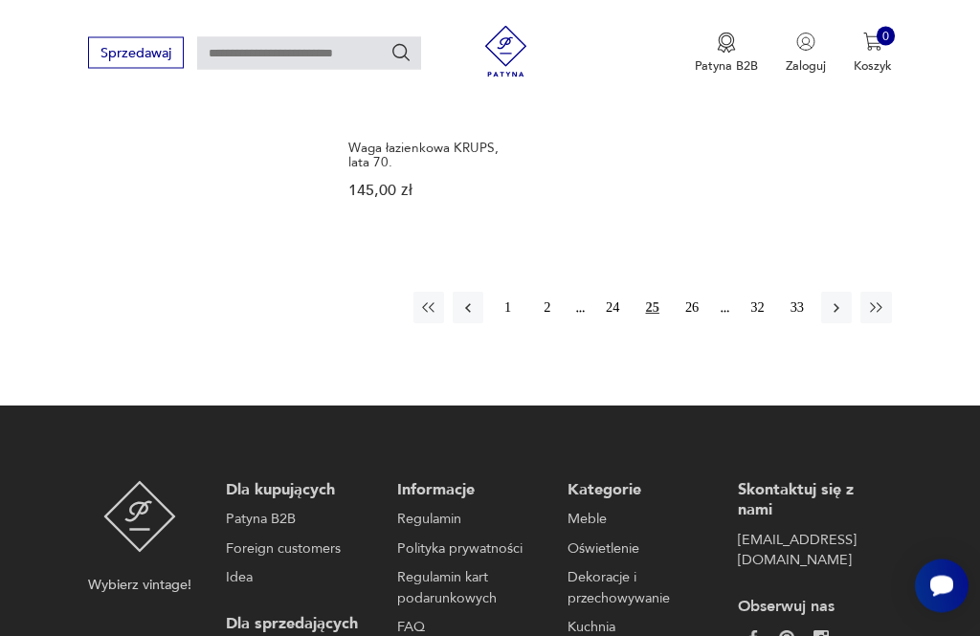
scroll to position [2406, 0]
click at [618, 322] on button "24" at bounding box center [612, 307] width 31 height 31
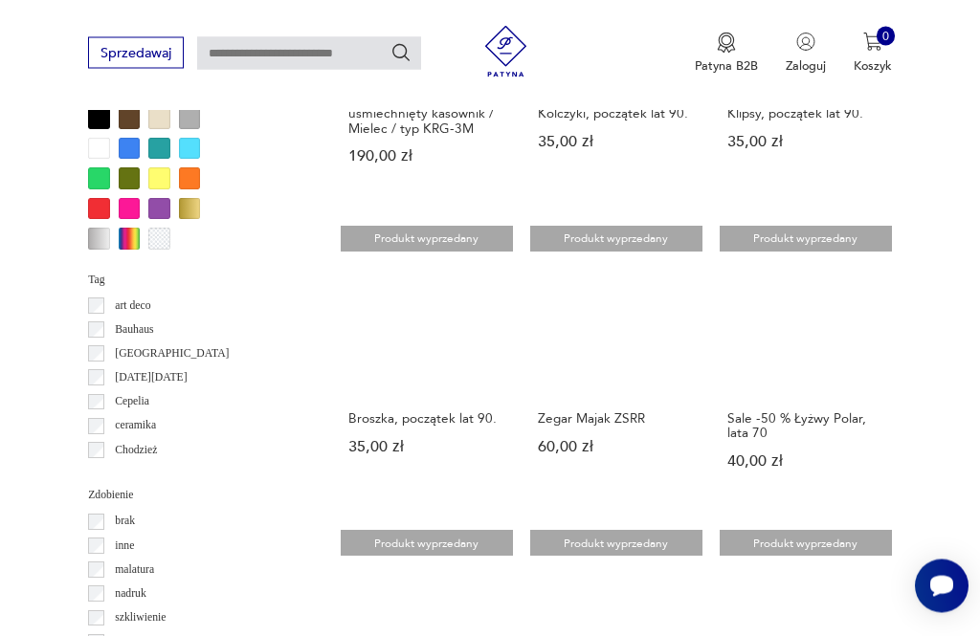
scroll to position [1483, 0]
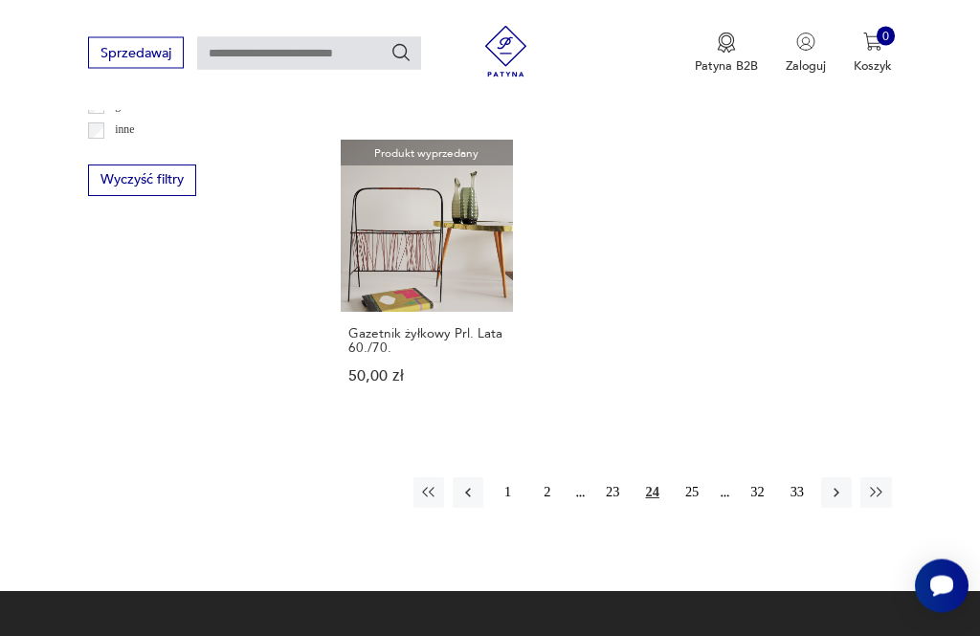
click at [617, 509] on button "23" at bounding box center [612, 493] width 31 height 31
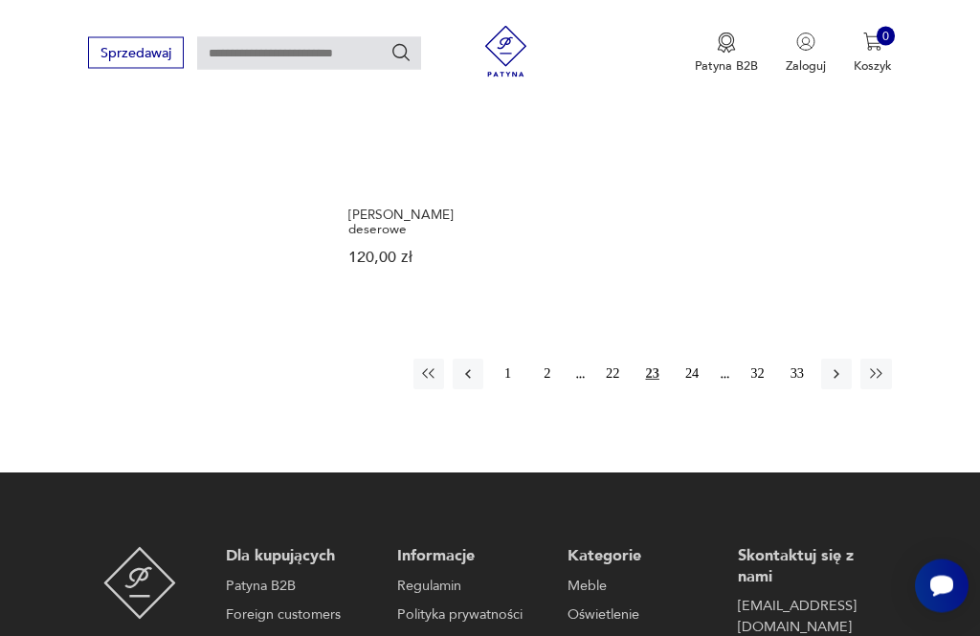
scroll to position [2325, 0]
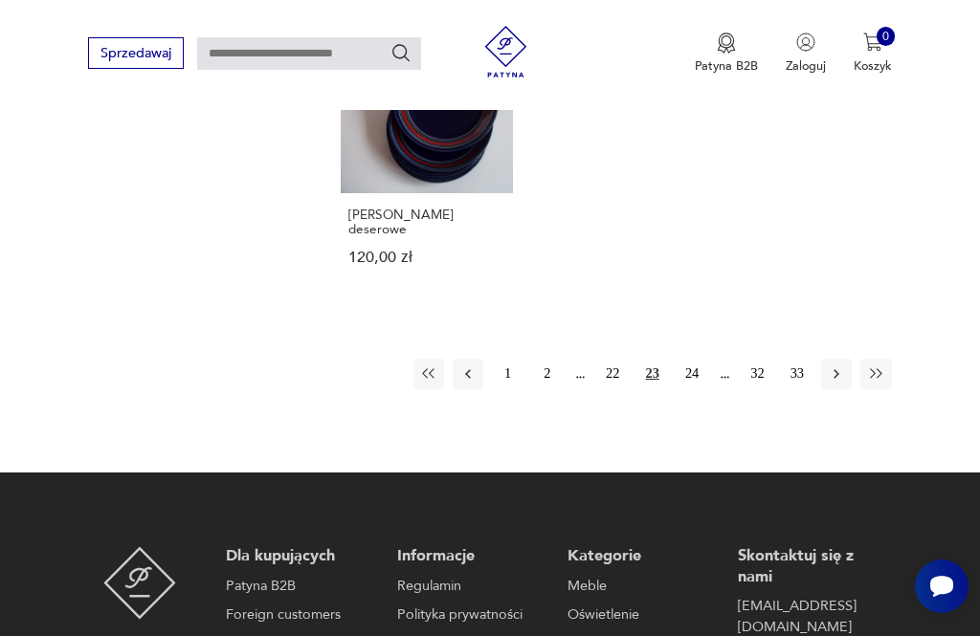
click at [622, 389] on button "22" at bounding box center [612, 374] width 31 height 31
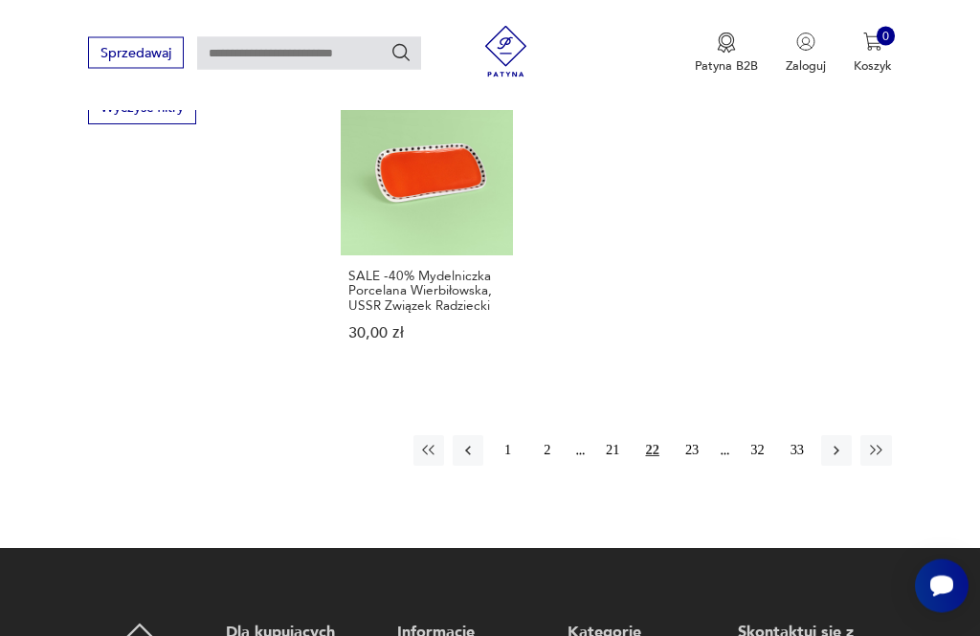
scroll to position [2278, 0]
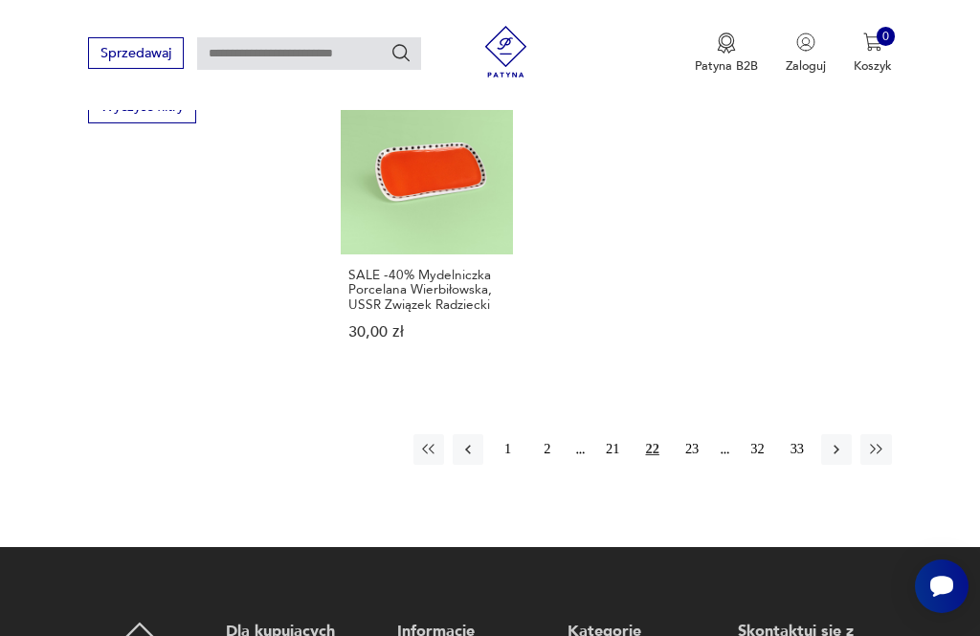
click at [616, 465] on button "21" at bounding box center [612, 449] width 31 height 31
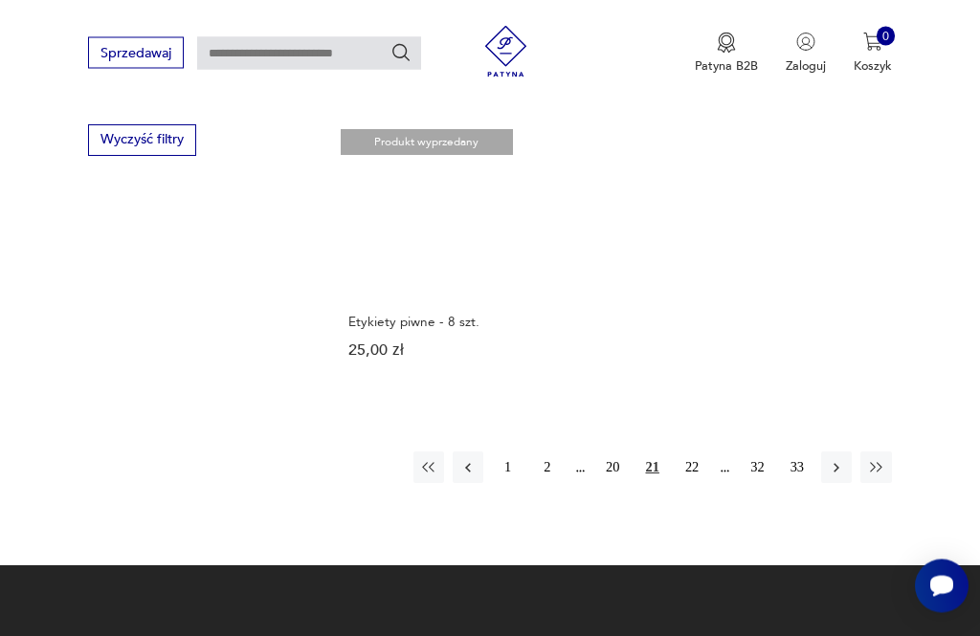
scroll to position [2247, 0]
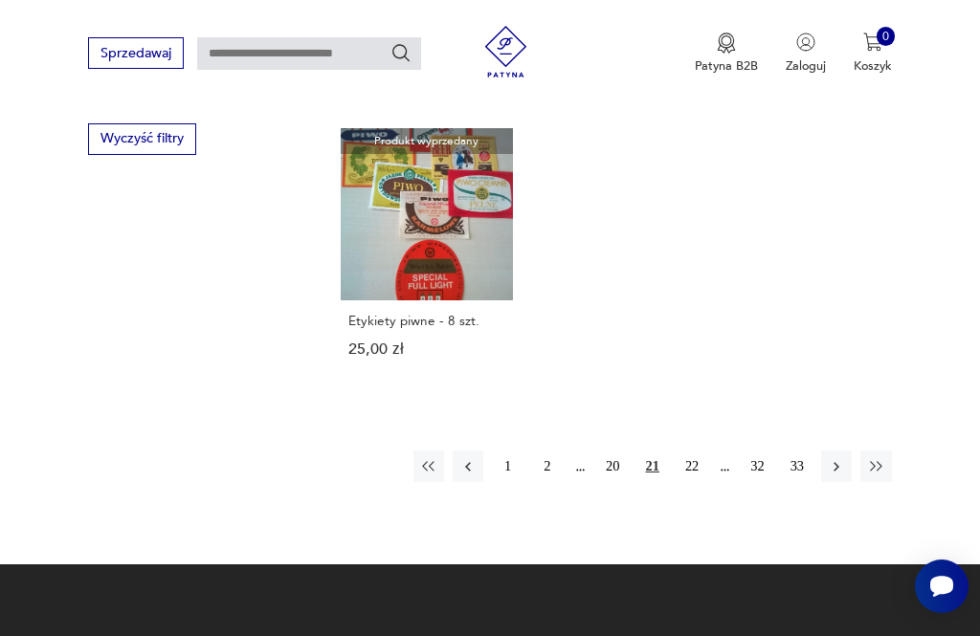
click at [637, 481] on button "21" at bounding box center [652, 466] width 31 height 31
click at [618, 481] on button "20" at bounding box center [612, 466] width 31 height 31
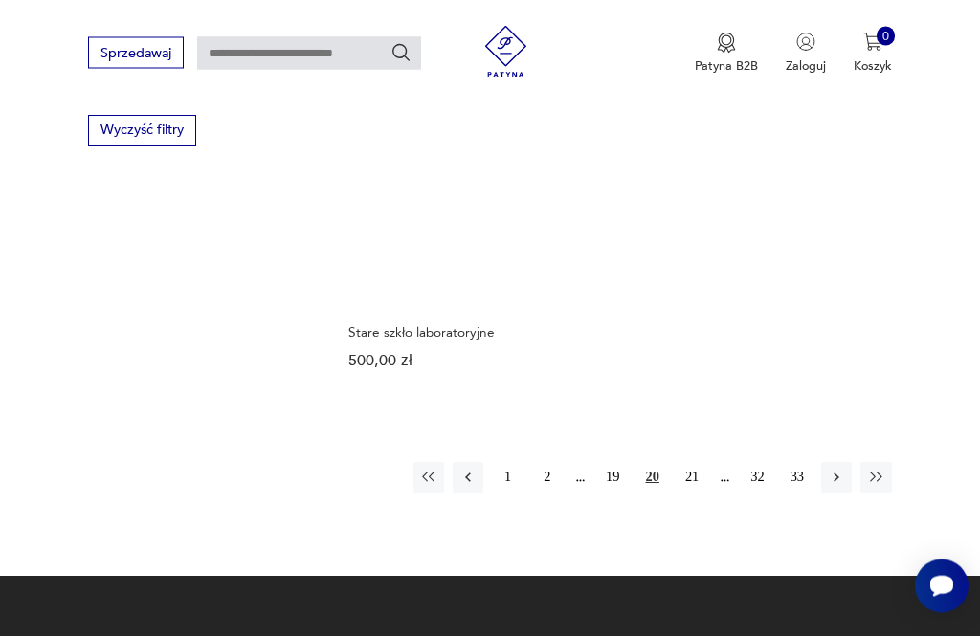
scroll to position [2256, 0]
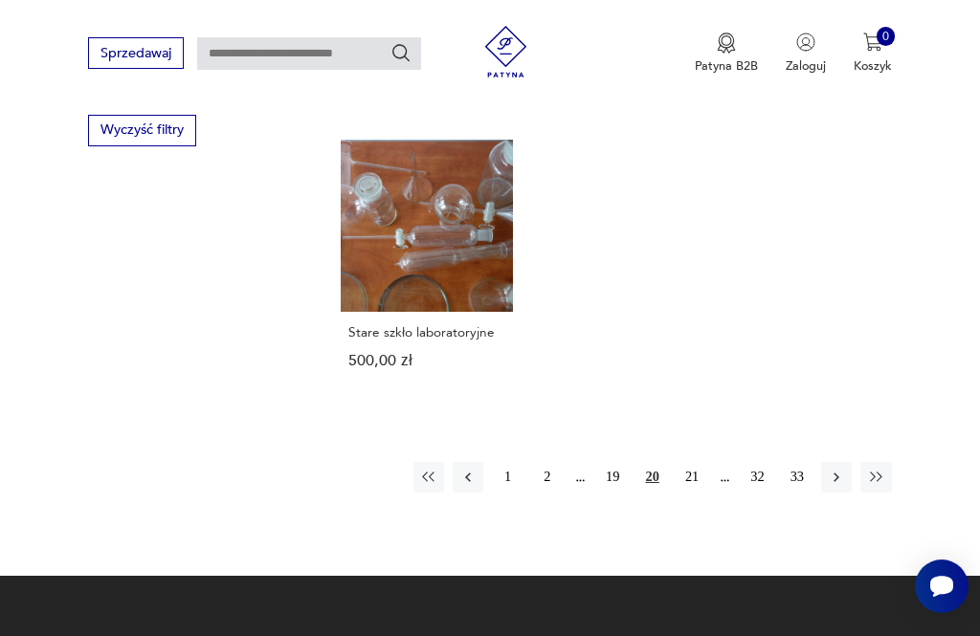
click at [623, 493] on button "19" at bounding box center [612, 477] width 31 height 31
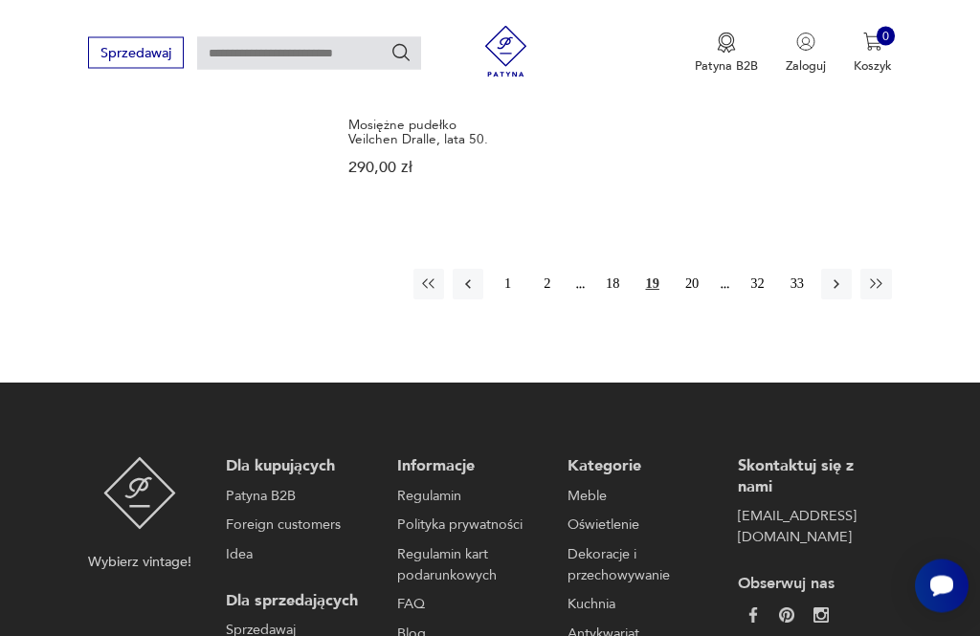
scroll to position [2475, 0]
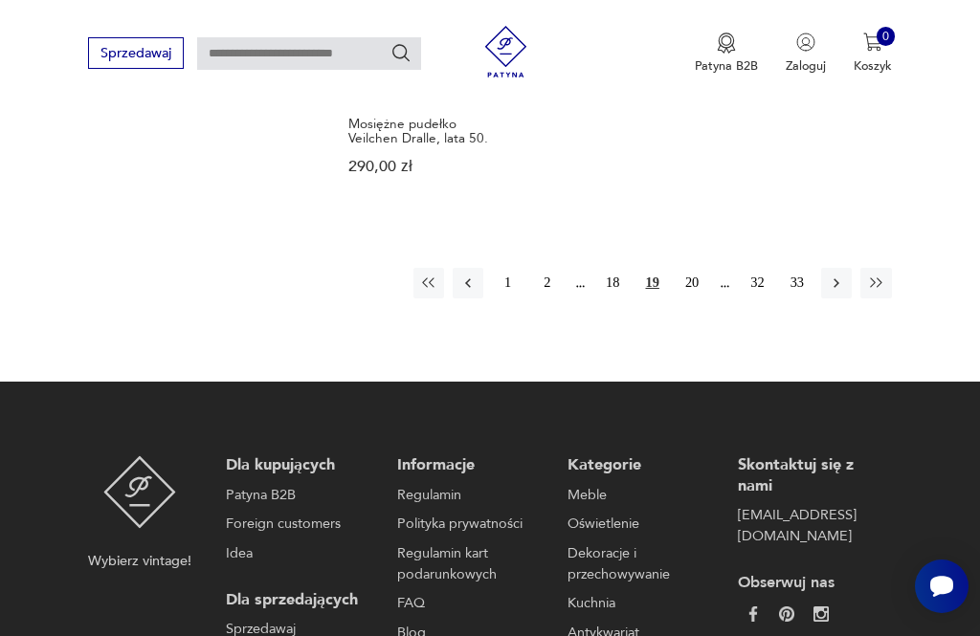
click at [620, 299] on button "18" at bounding box center [612, 283] width 31 height 31
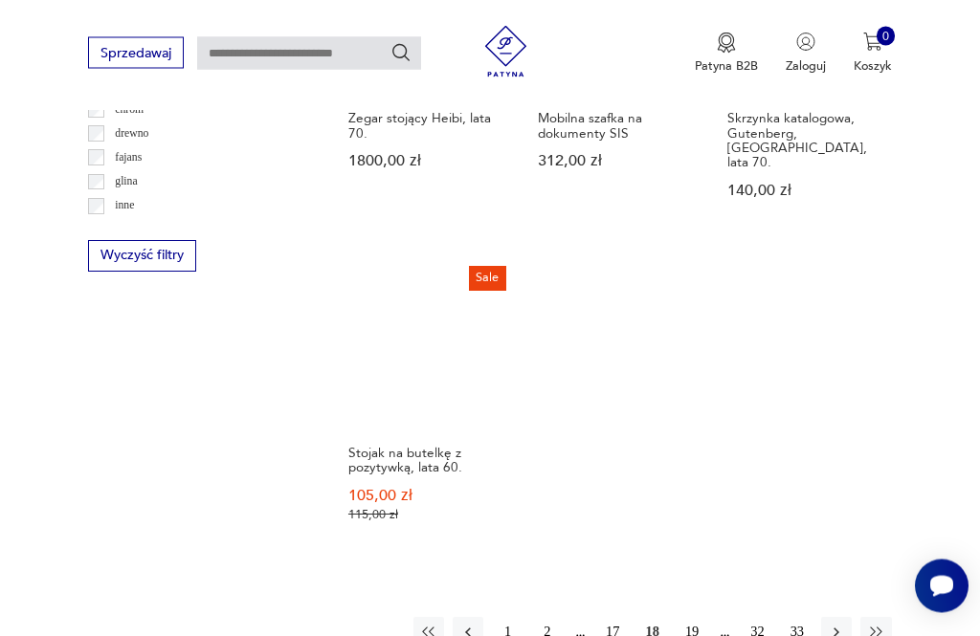
scroll to position [2135, 0]
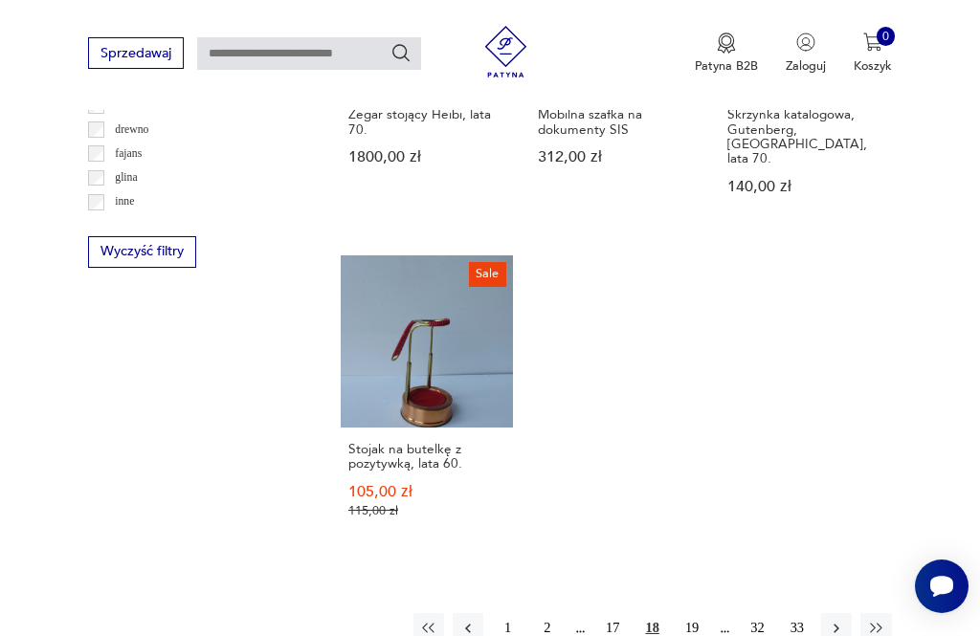
click at [653, 635] on button "18" at bounding box center [652, 628] width 31 height 31
click at [652, 635] on button "18" at bounding box center [652, 628] width 31 height 31
click at [626, 635] on button "17" at bounding box center [612, 628] width 31 height 31
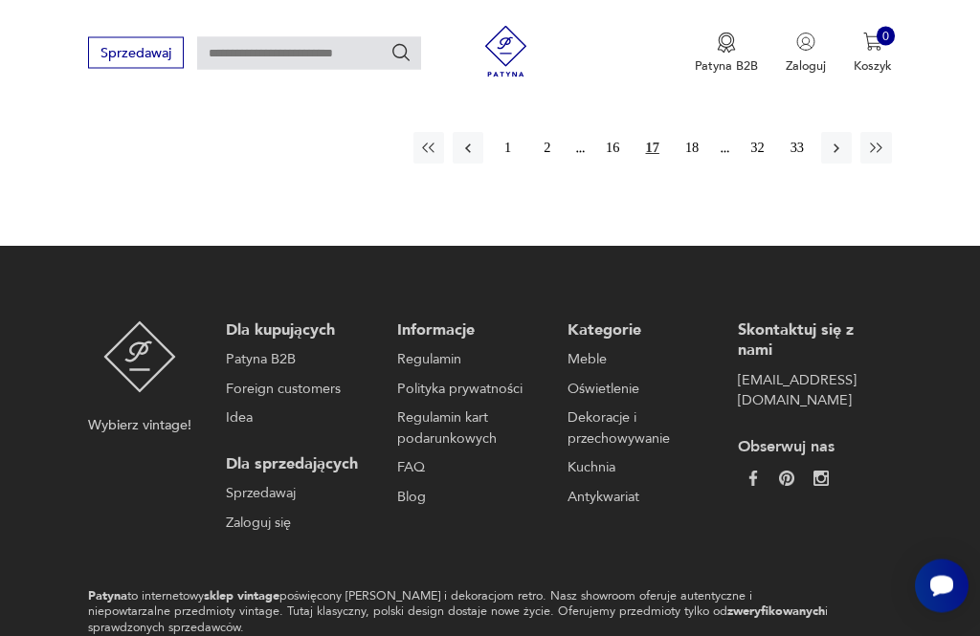
scroll to position [2569, 0]
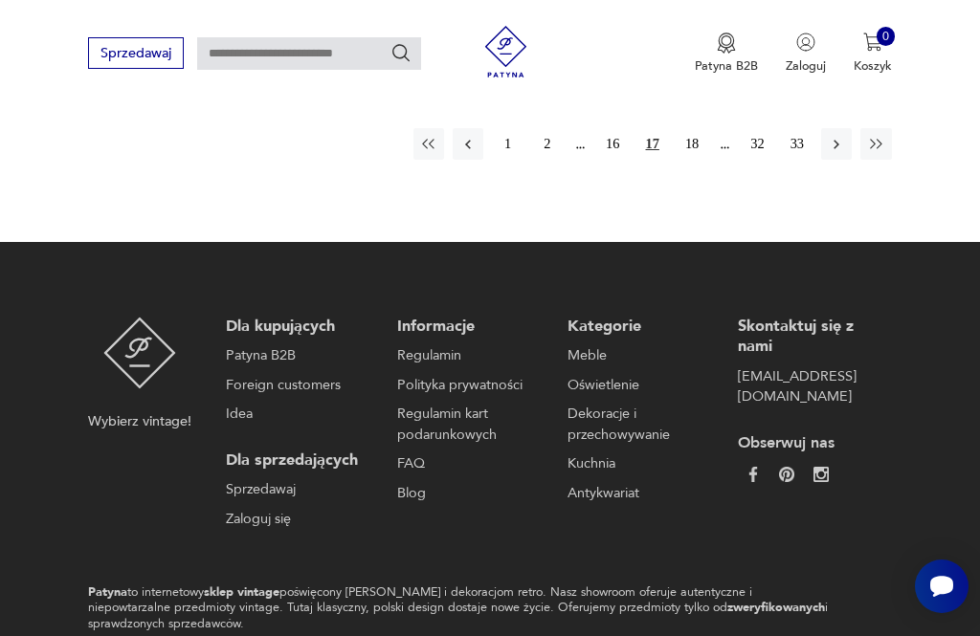
click at [623, 159] on button "16" at bounding box center [612, 143] width 31 height 31
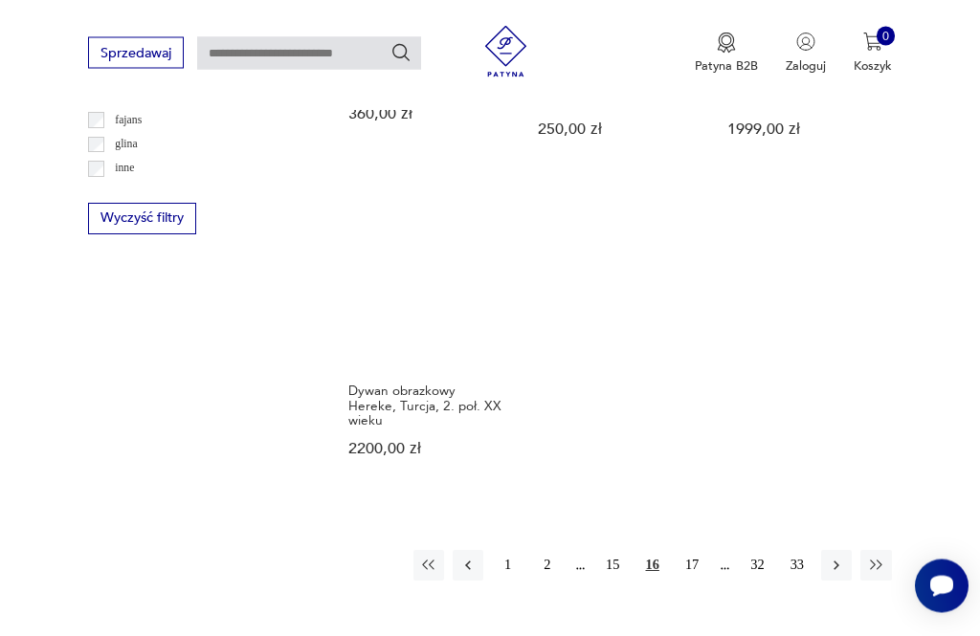
scroll to position [2169, 0]
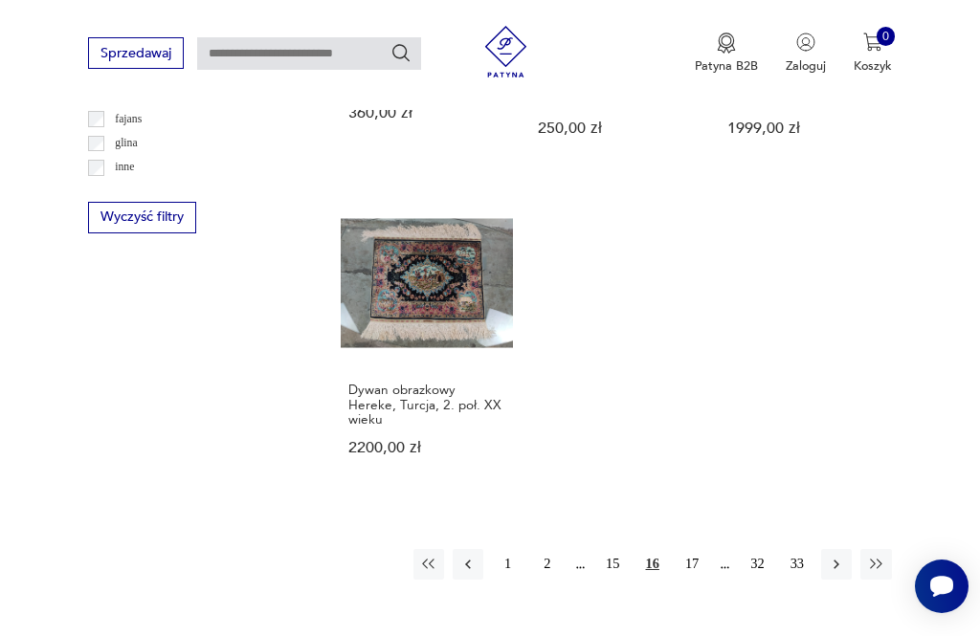
click at [611, 580] on button "15" at bounding box center [612, 564] width 31 height 31
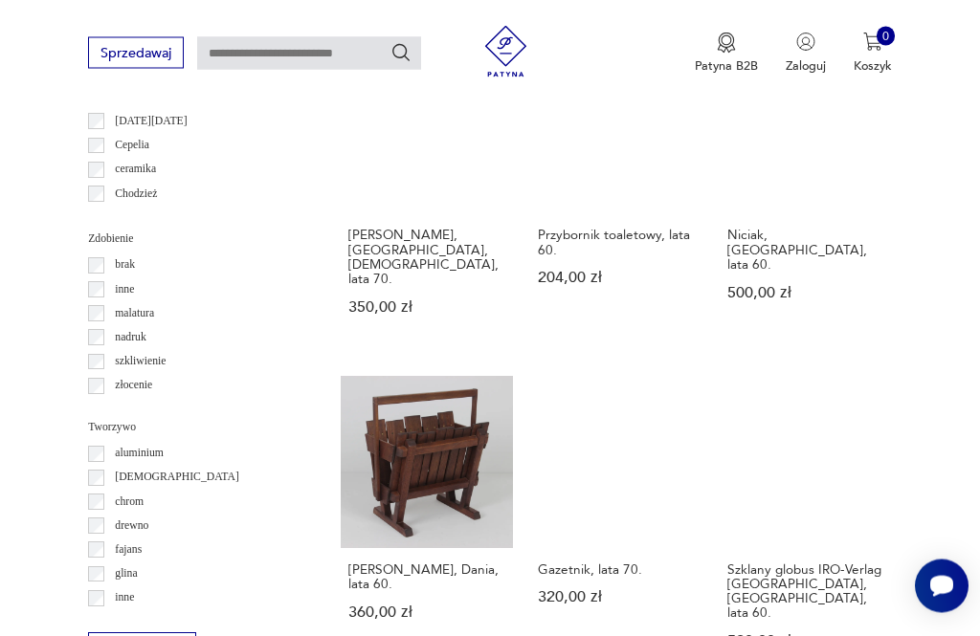
scroll to position [1739, 0]
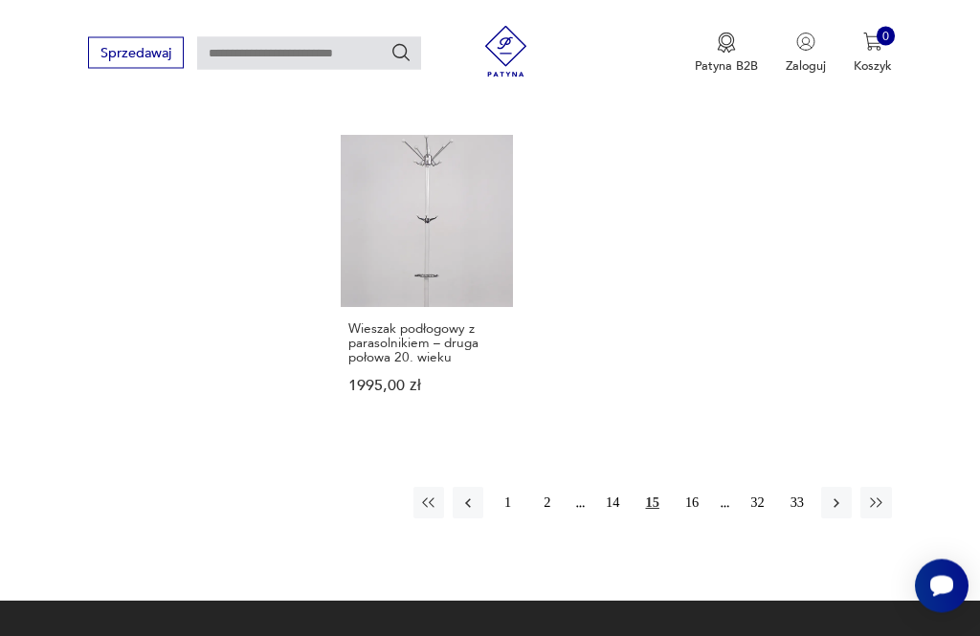
click at [617, 490] on button "14" at bounding box center [612, 503] width 31 height 31
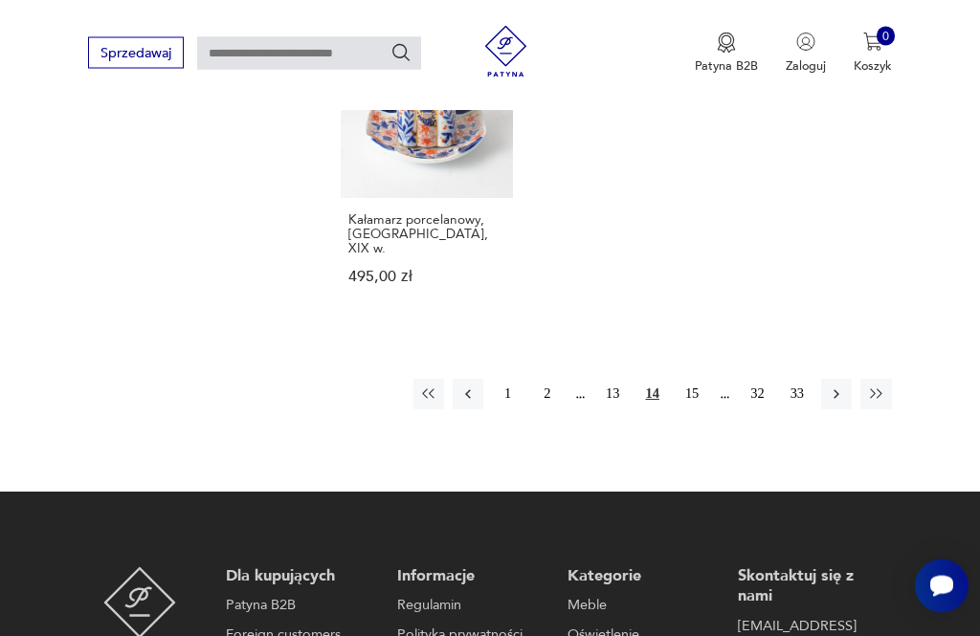
scroll to position [2379, 0]
click at [619, 409] on button "13" at bounding box center [612, 394] width 31 height 31
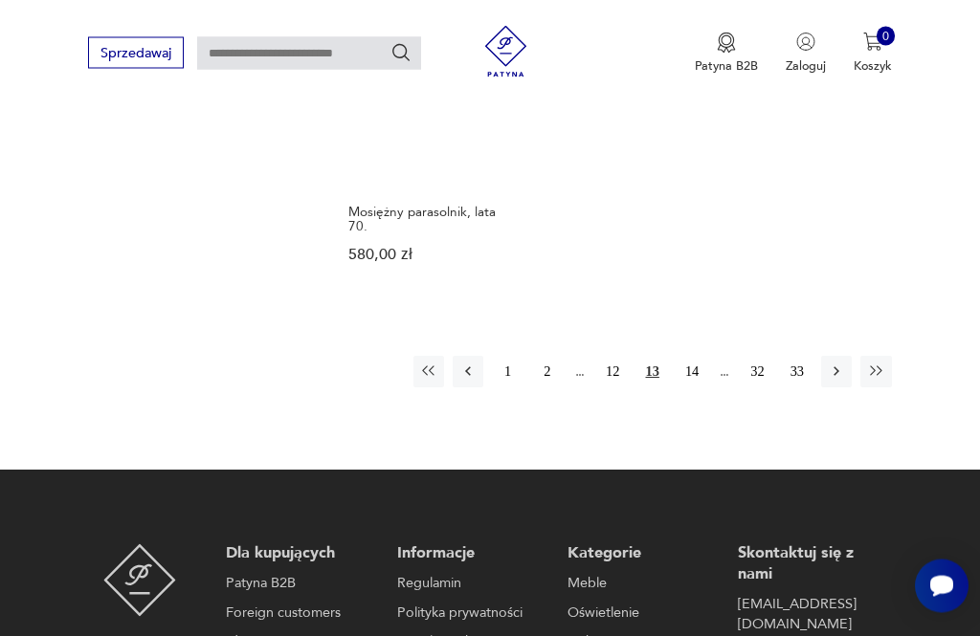
scroll to position [2387, 0]
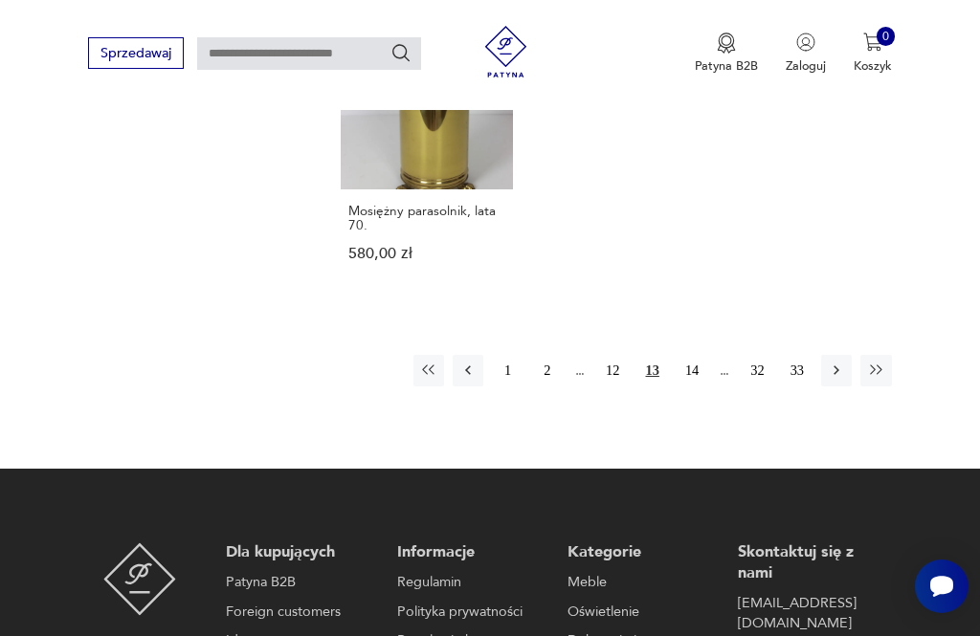
click at [617, 386] on button "12" at bounding box center [612, 370] width 31 height 31
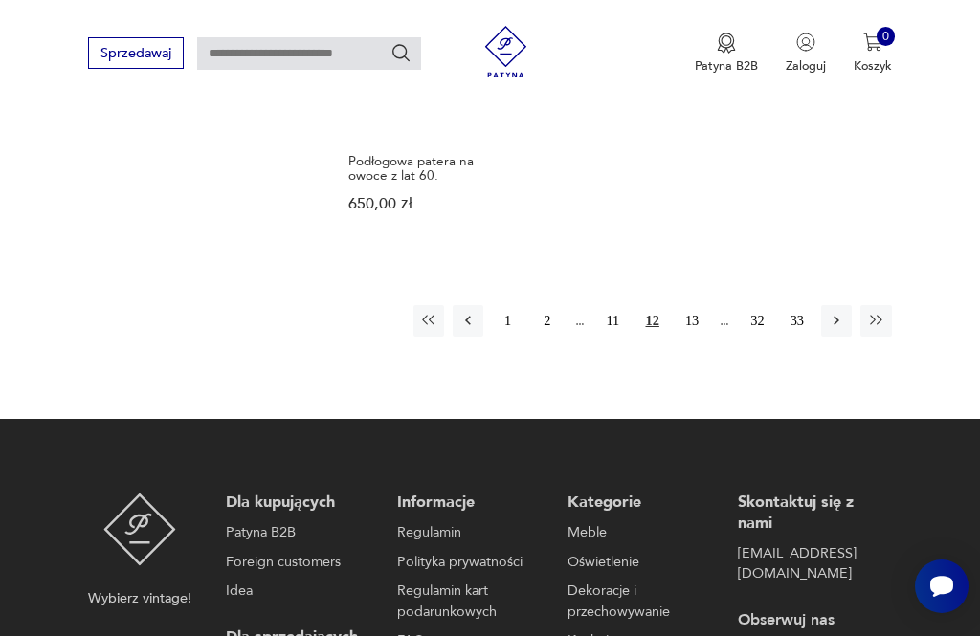
scroll to position [2436, 0]
click at [621, 337] on button "11" at bounding box center [612, 321] width 31 height 31
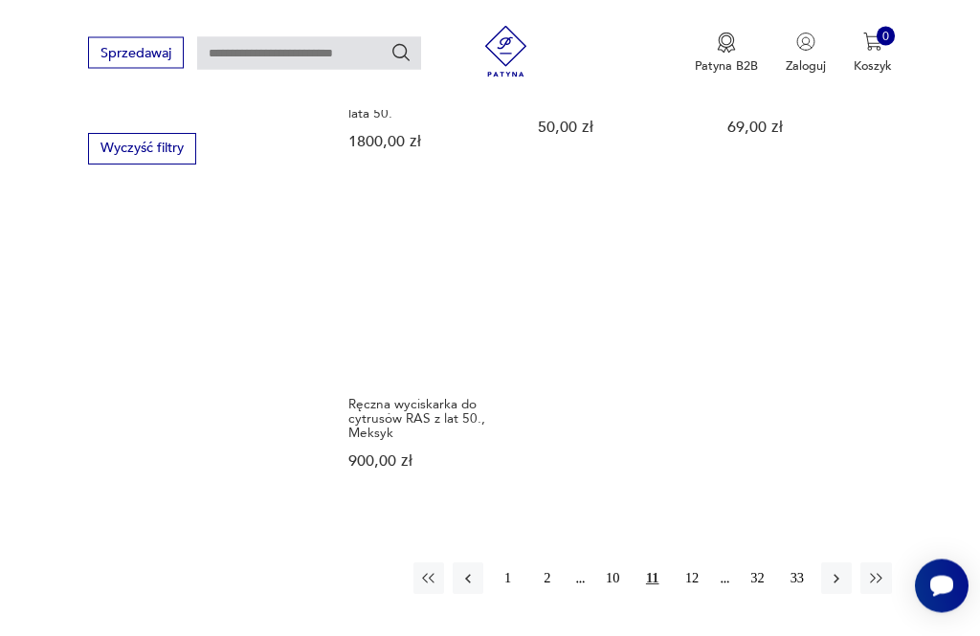
scroll to position [2238, 0]
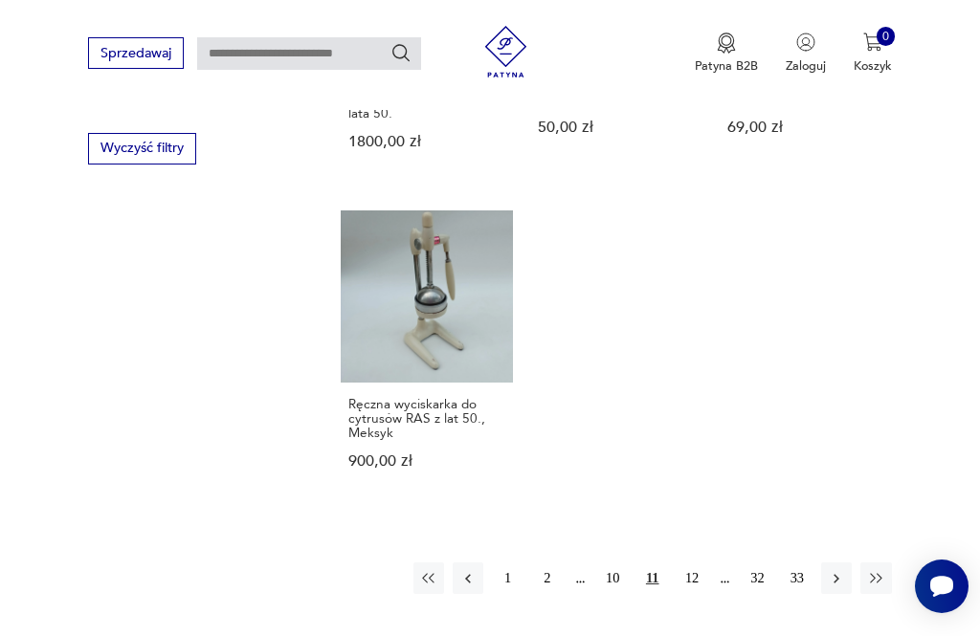
click at [623, 588] on button "10" at bounding box center [612, 578] width 31 height 31
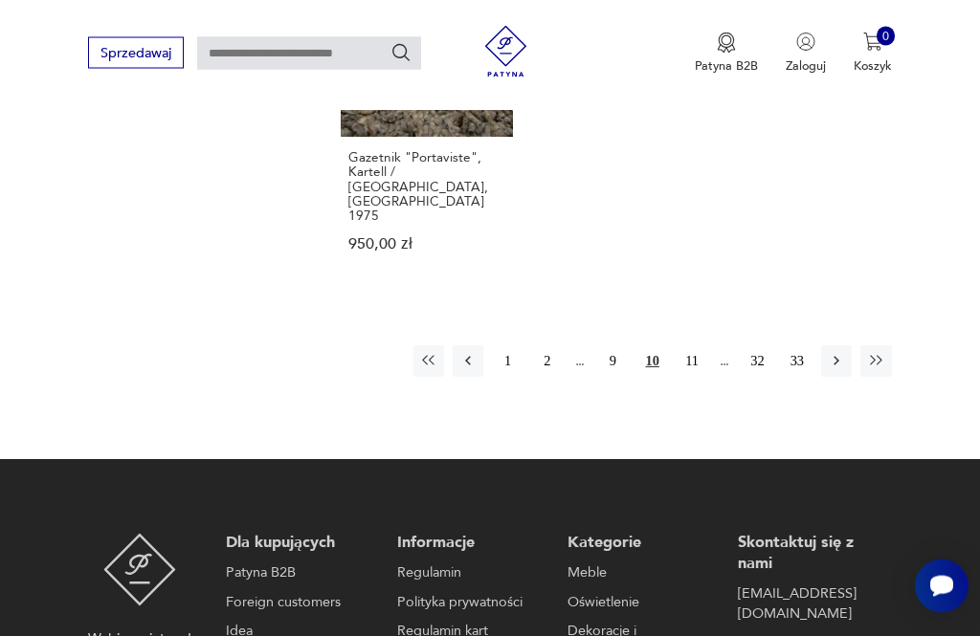
scroll to position [2433, 0]
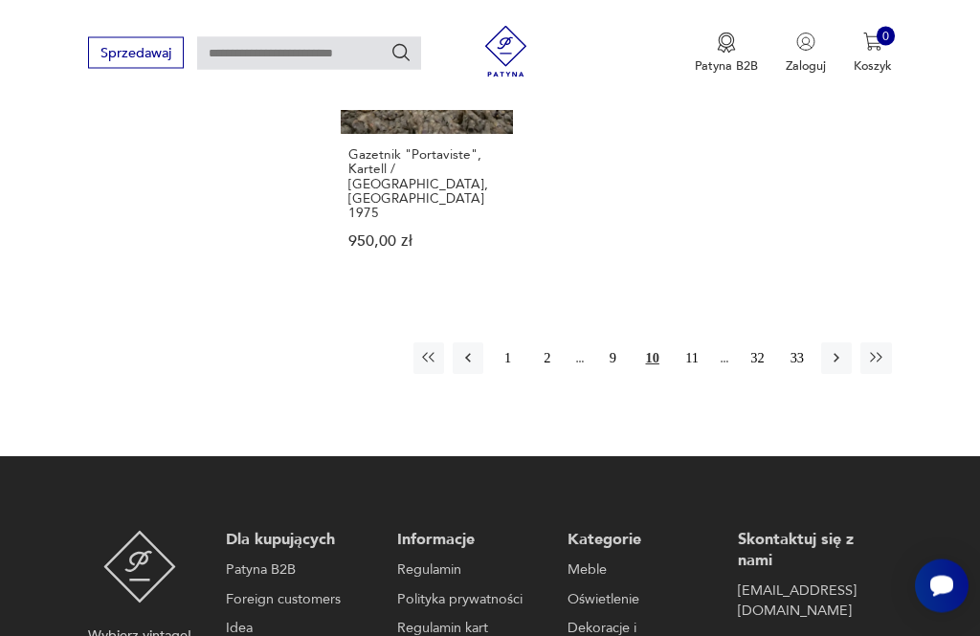
click at [621, 362] on button "9" at bounding box center [612, 358] width 31 height 31
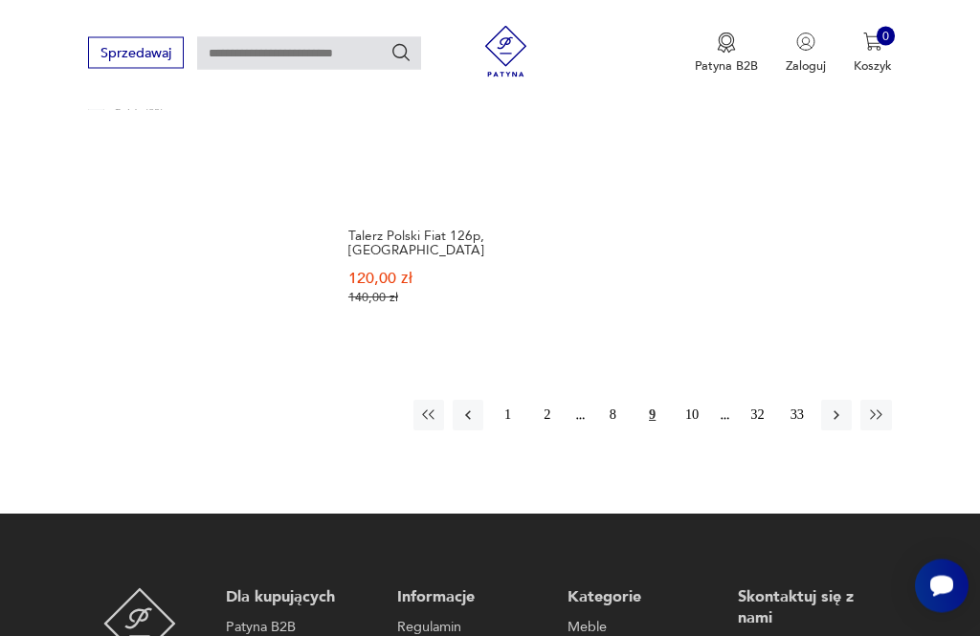
scroll to position [2398, 0]
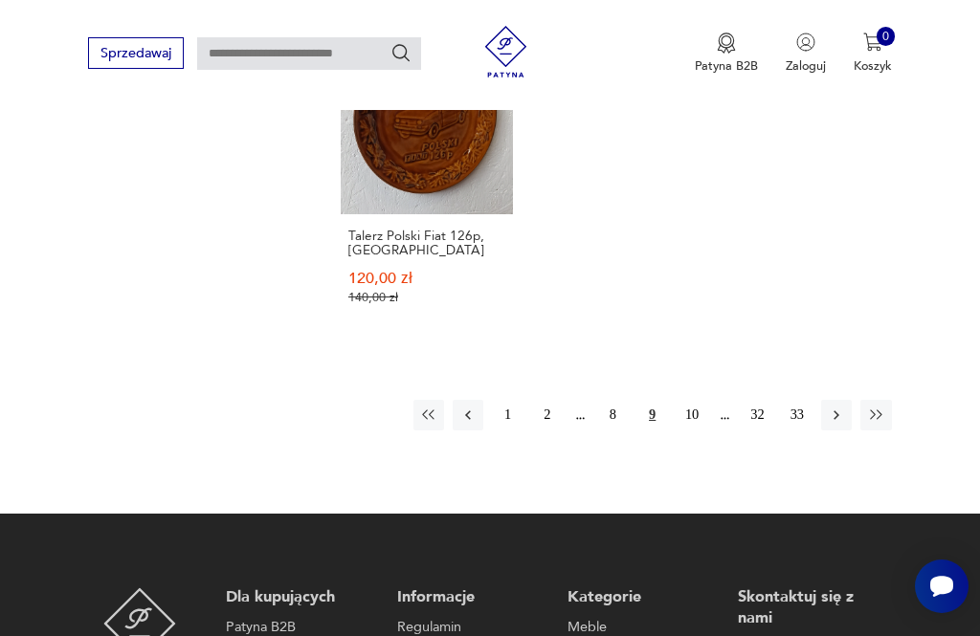
click at [617, 431] on button "8" at bounding box center [612, 415] width 31 height 31
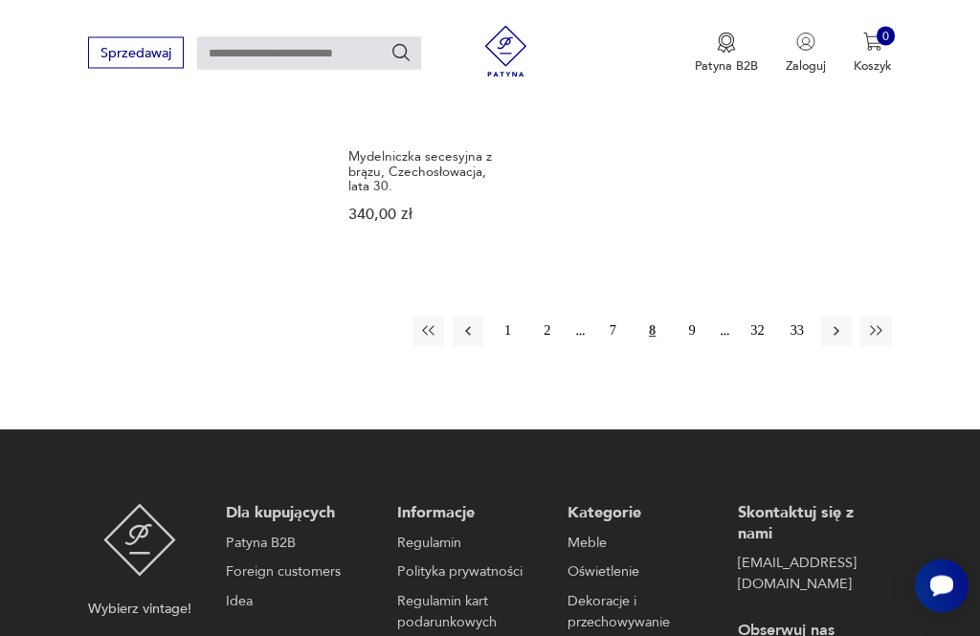
scroll to position [2497, 0]
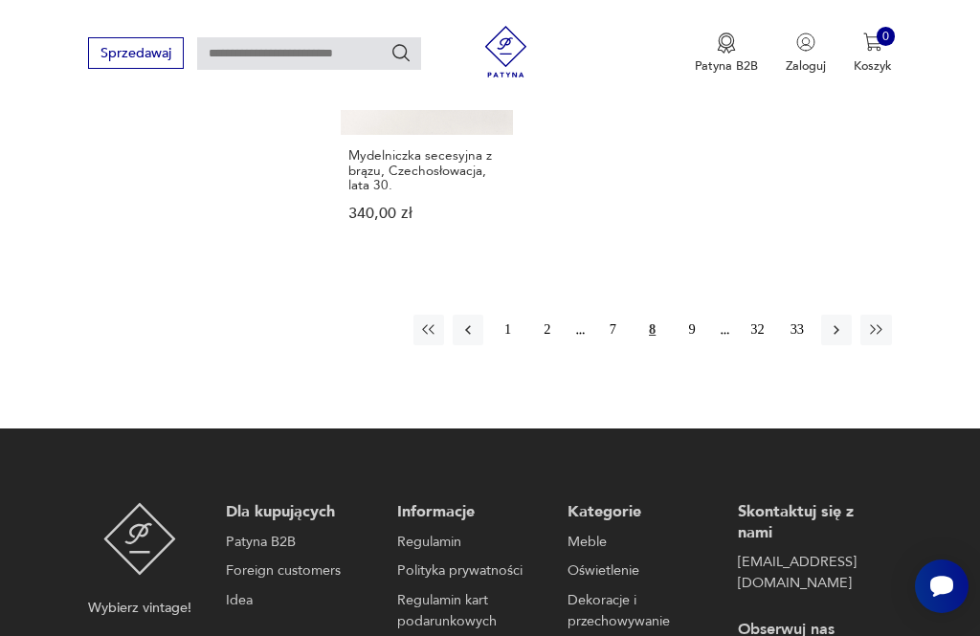
click at [618, 345] on button "7" at bounding box center [612, 330] width 31 height 31
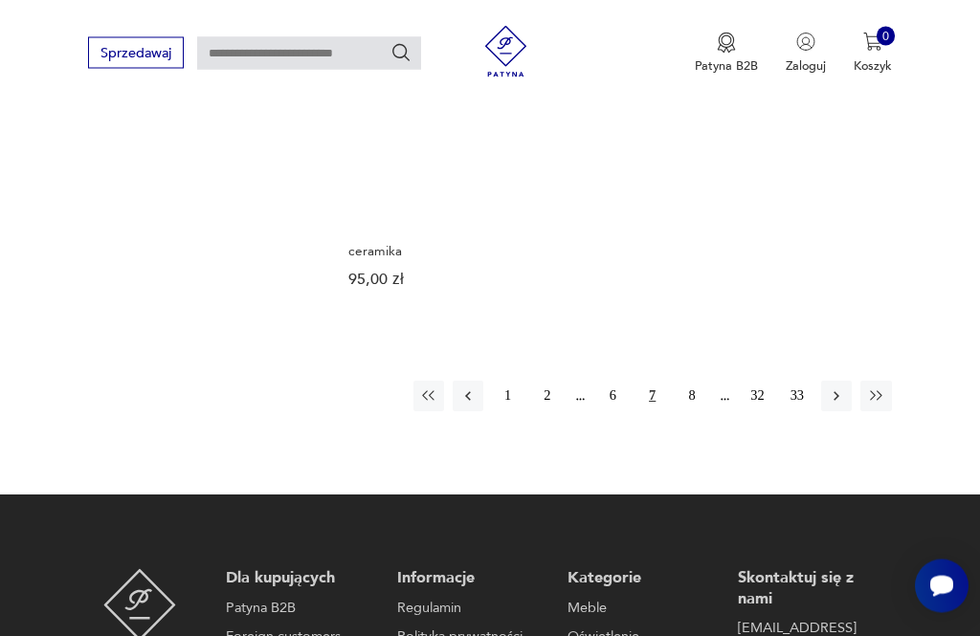
scroll to position [2406, 0]
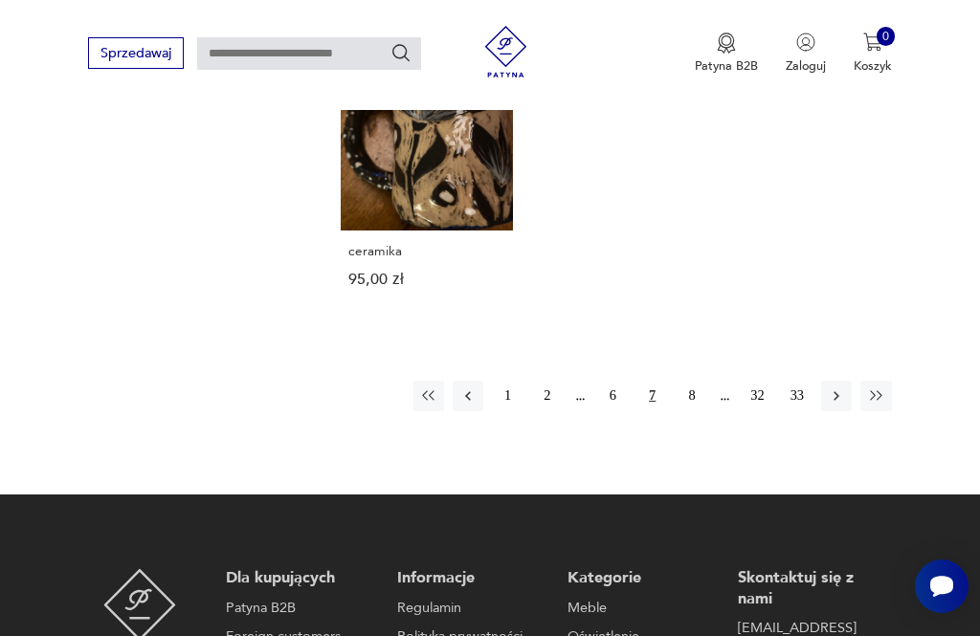
click at [619, 411] on button "6" at bounding box center [612, 396] width 31 height 31
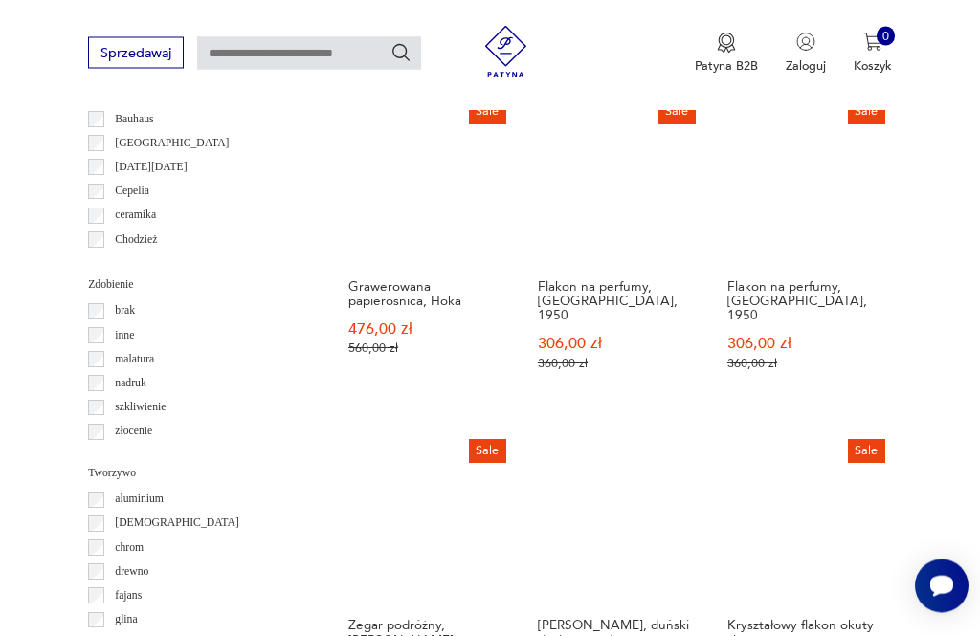
scroll to position [1695, 0]
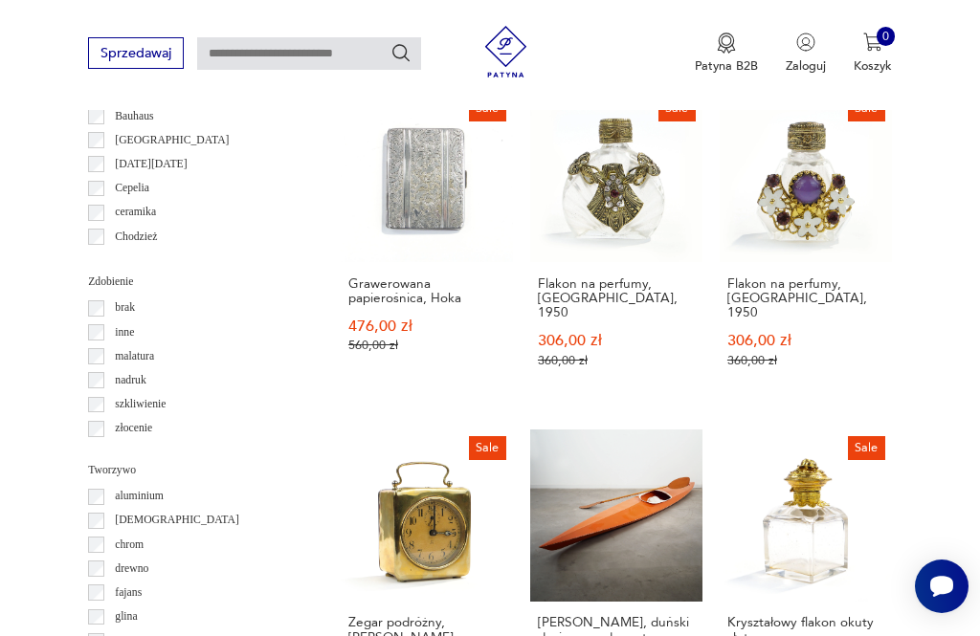
click at [918, 444] on section "Filtruj produkty Cena MIN MAX OK Promocja Datowanie OK Kraj pochodzenia Polska …" at bounding box center [490, 152] width 980 height 2233
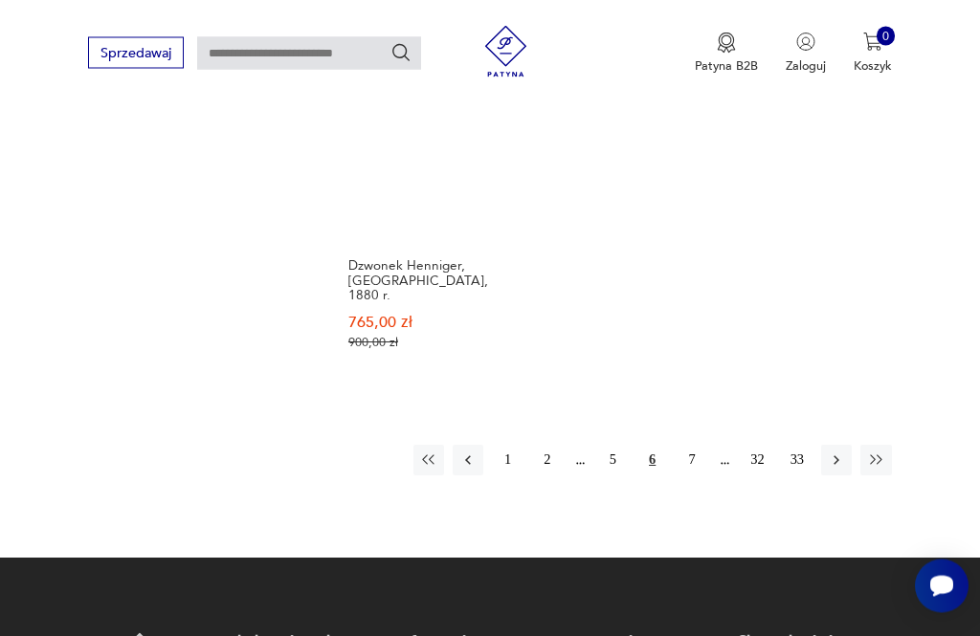
scroll to position [2409, 0]
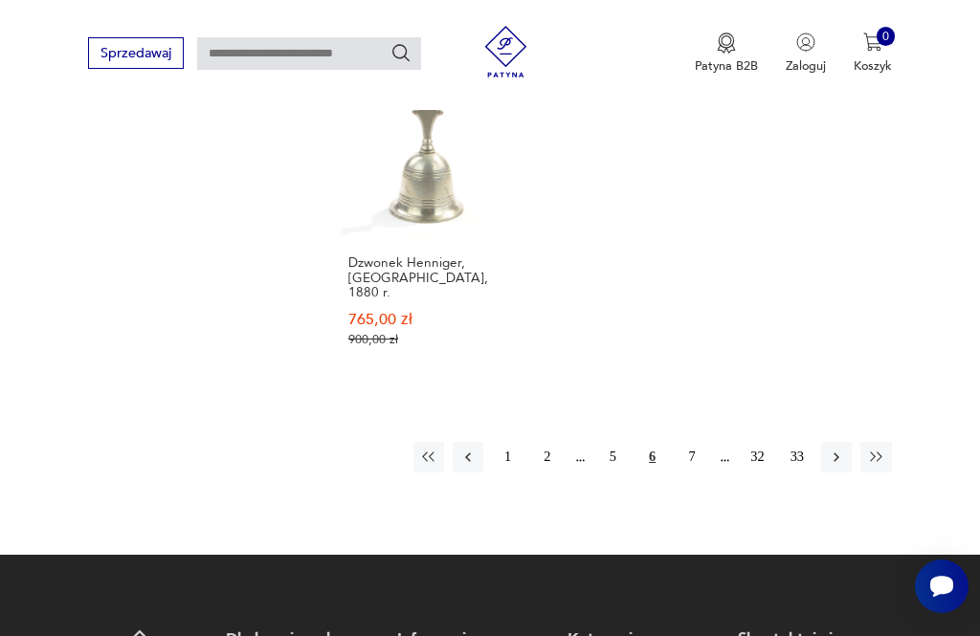
click at [612, 472] on button "5" at bounding box center [612, 457] width 31 height 31
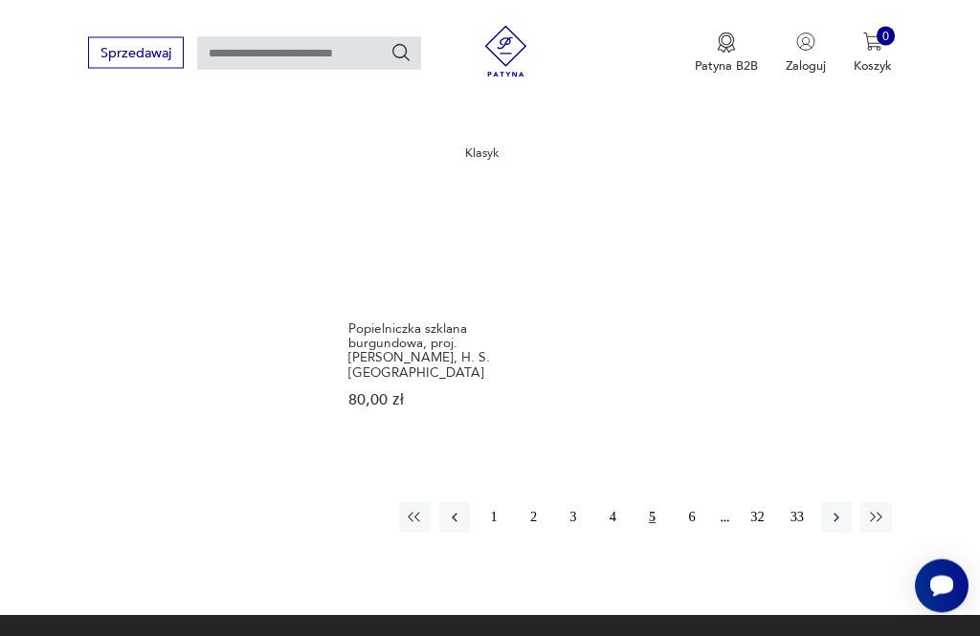
scroll to position [2314, 0]
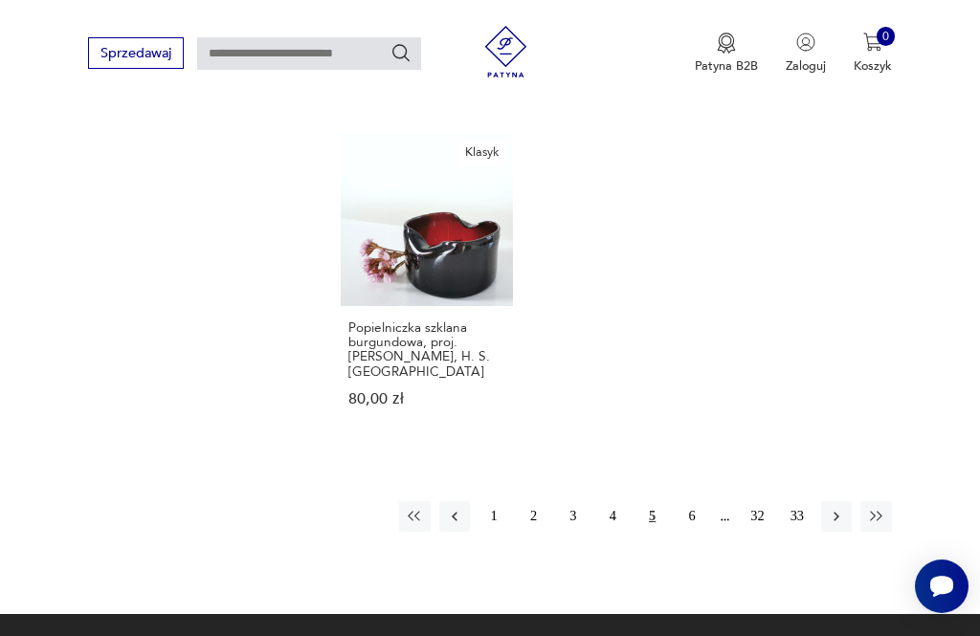
click at [619, 532] on button "4" at bounding box center [612, 516] width 31 height 31
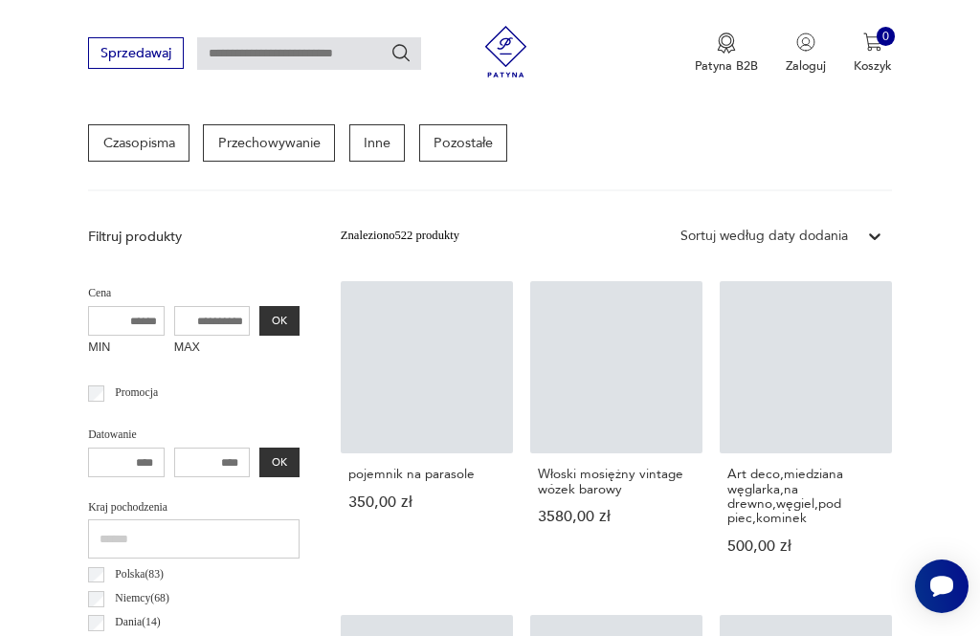
scroll to position [442, 0]
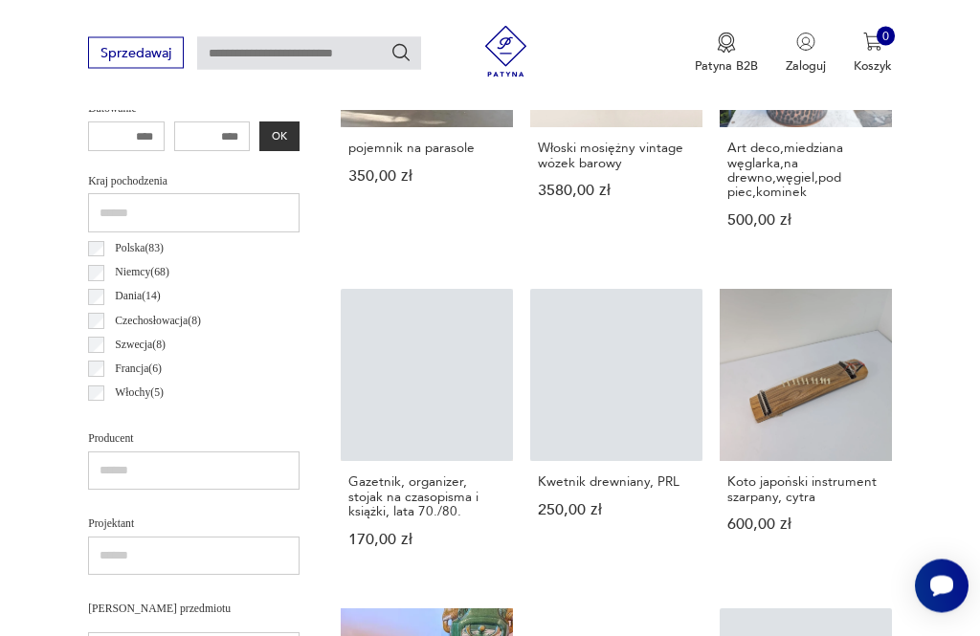
scroll to position [840, 0]
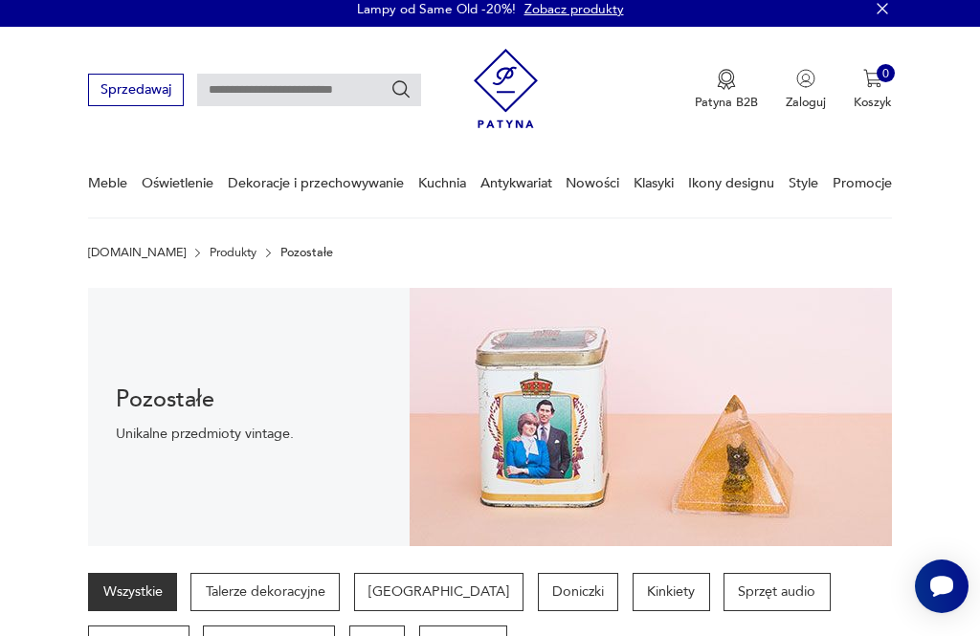
click at [602, 189] on link "Nowości" at bounding box center [592, 183] width 54 height 66
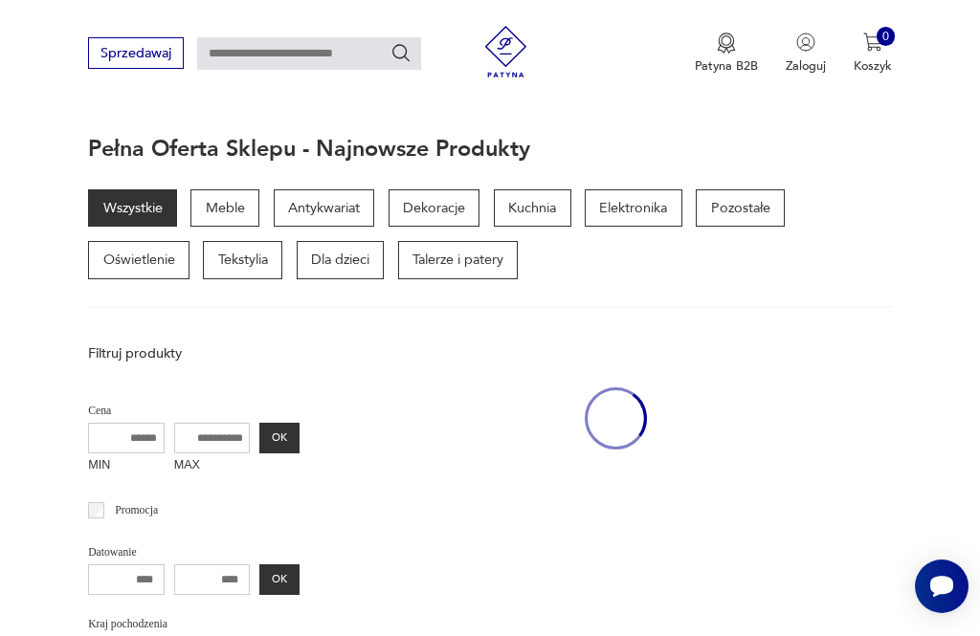
scroll to position [208, 0]
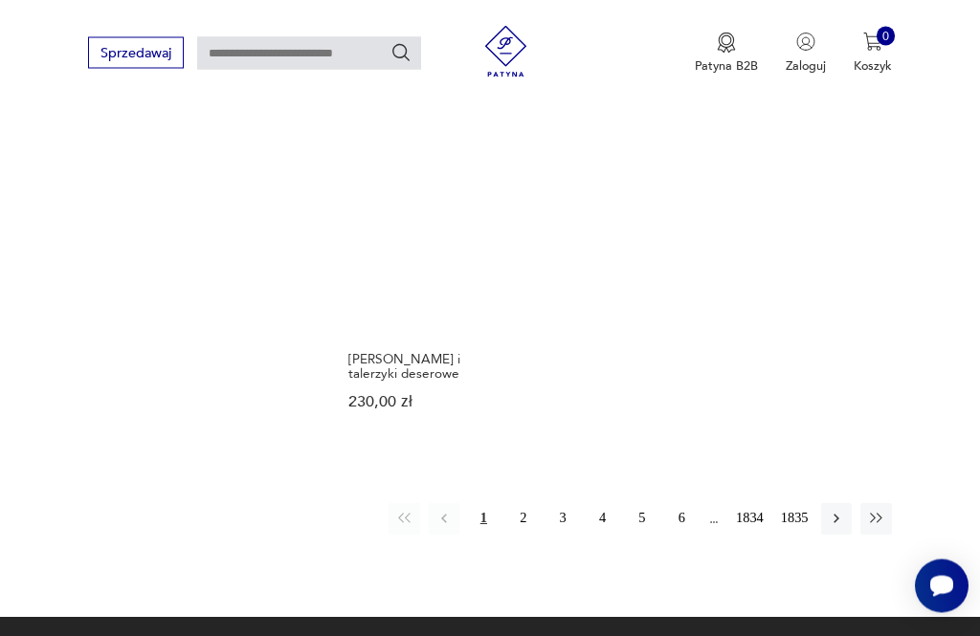
scroll to position [1990, 0]
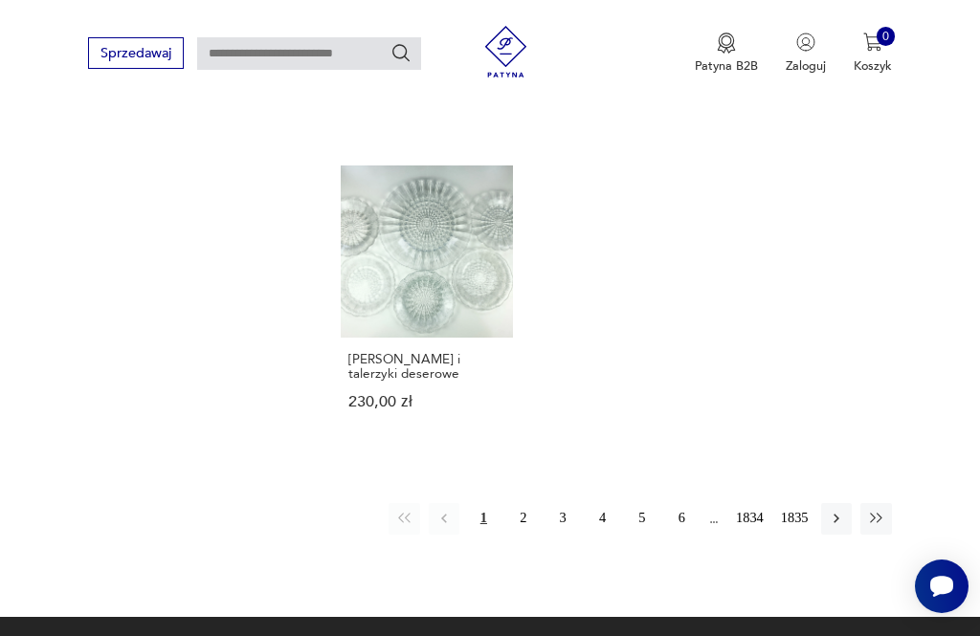
click at [883, 527] on icon "button" at bounding box center [876, 518] width 17 height 17
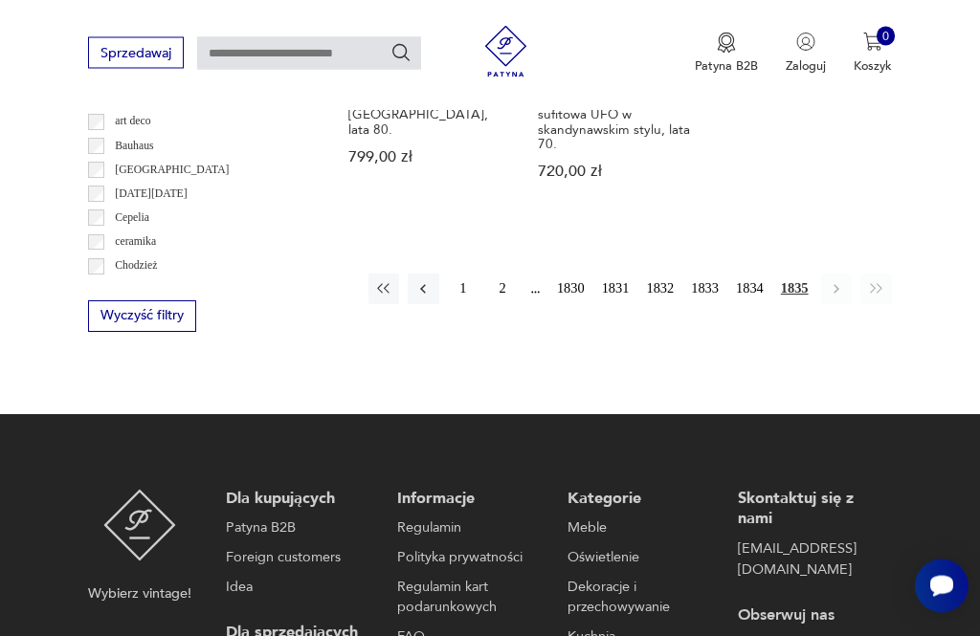
scroll to position [1002, 0]
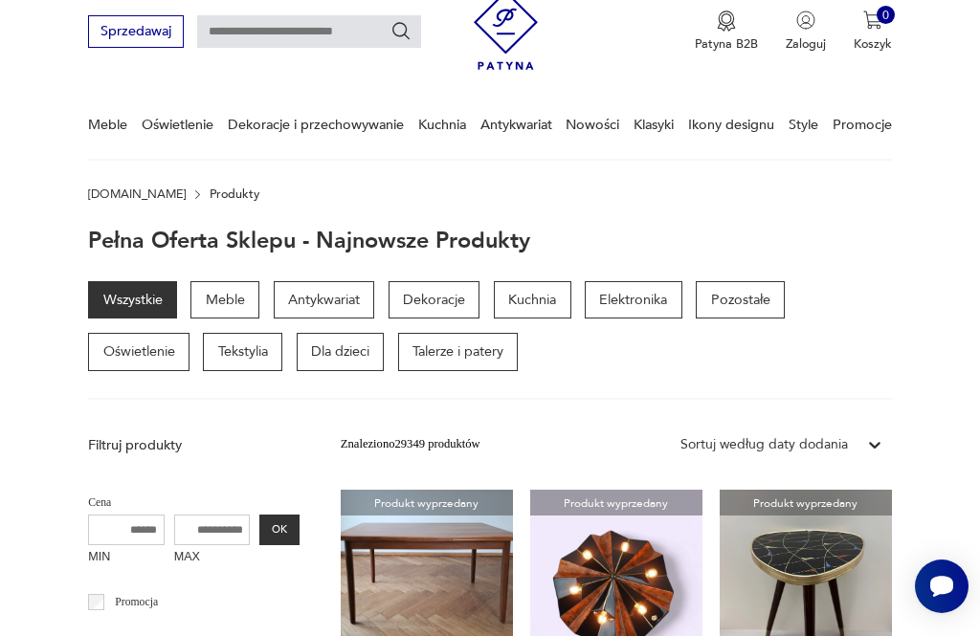
scroll to position [0, 0]
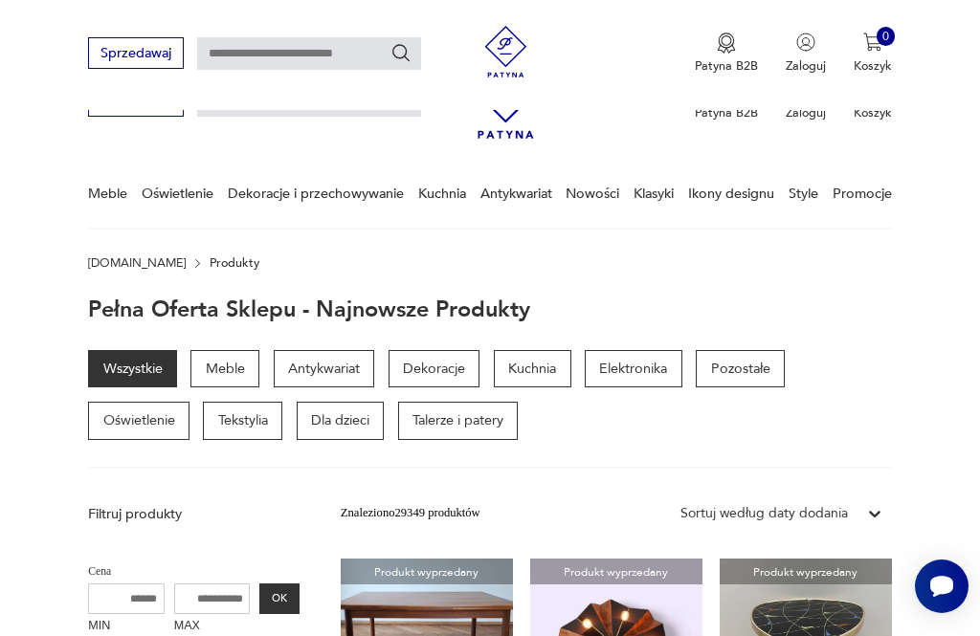
scroll to position [1268, 0]
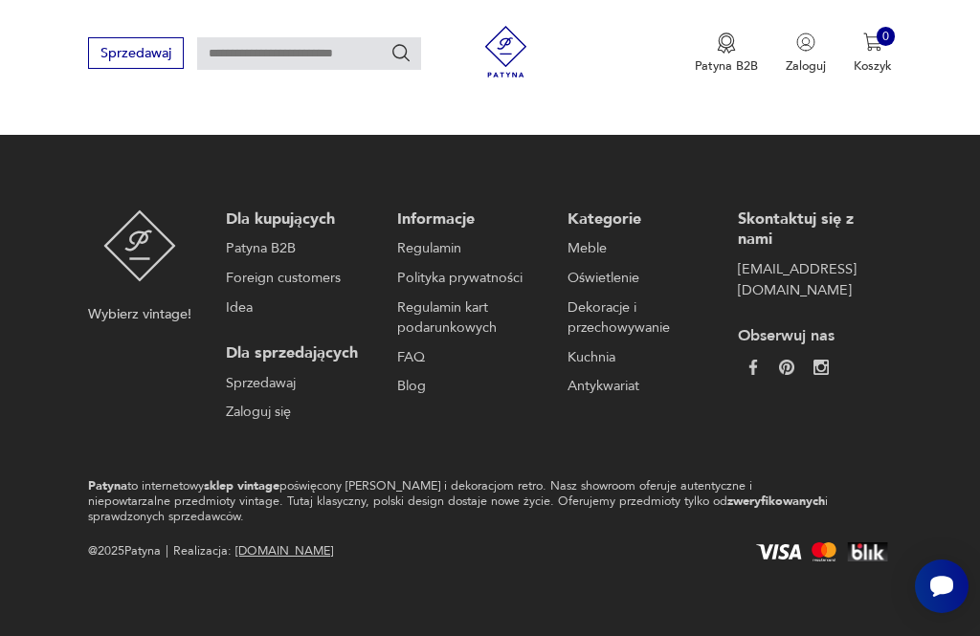
scroll to position [11, 0]
